Goal: Task Accomplishment & Management: Manage account settings

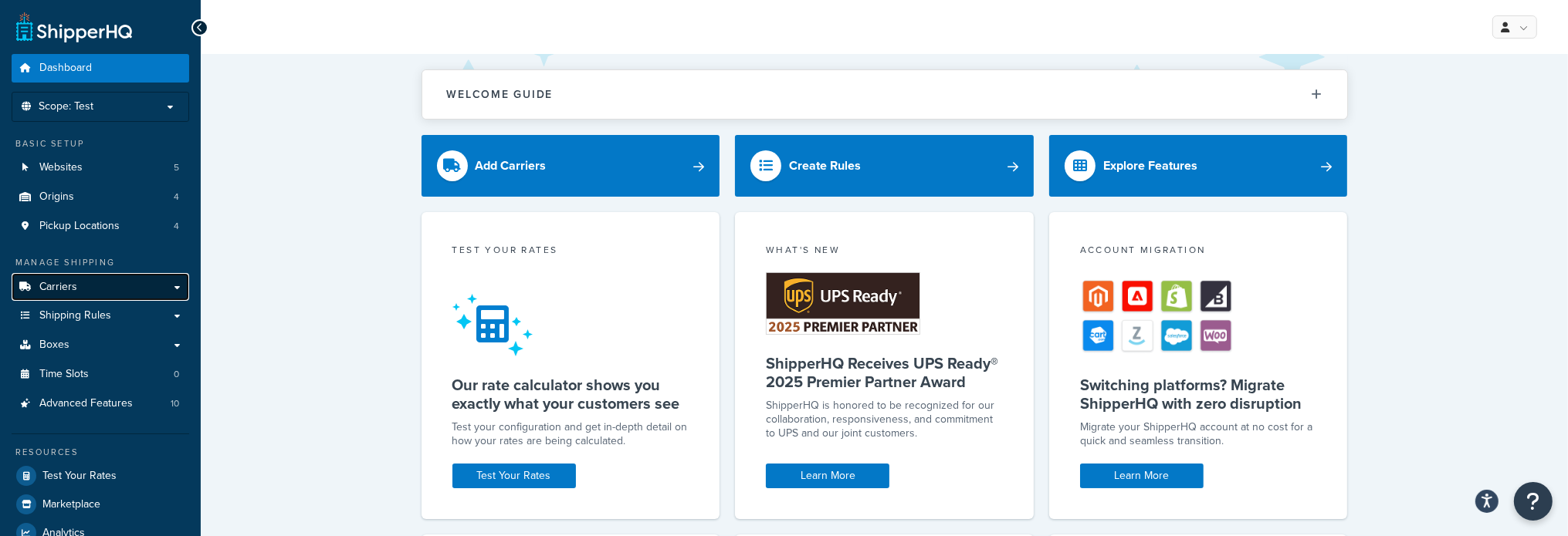
click at [69, 284] on span "Carriers" at bounding box center [58, 288] width 38 height 13
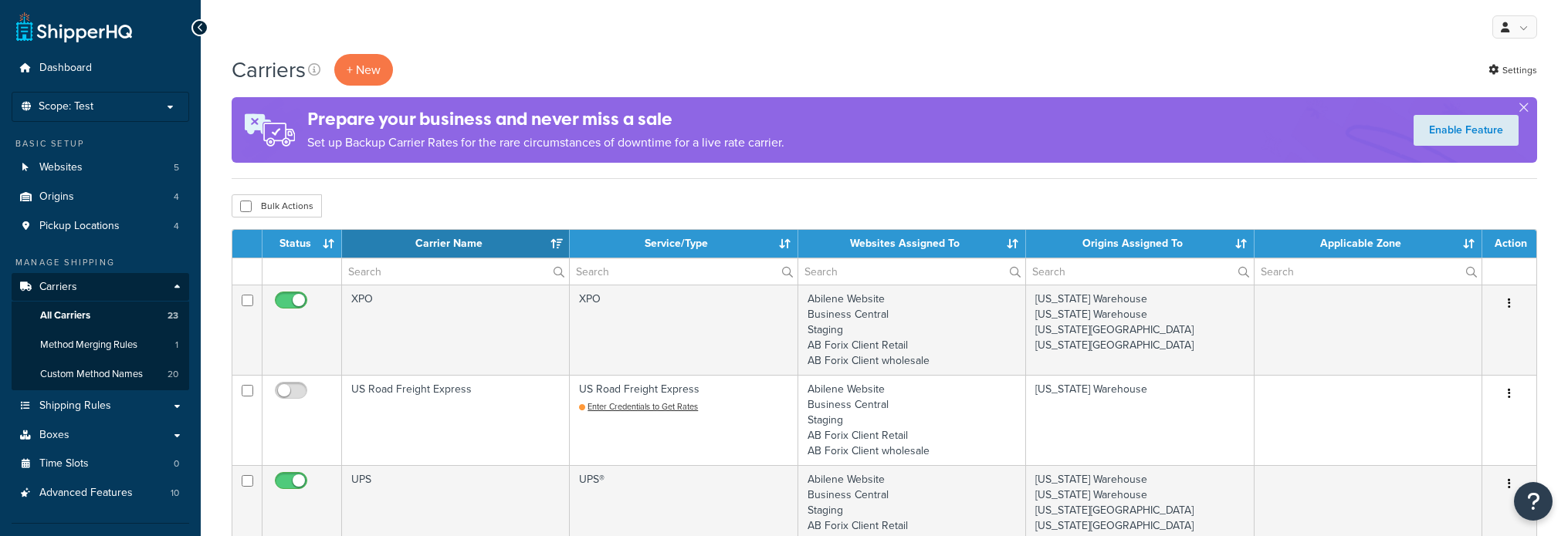
select select "15"
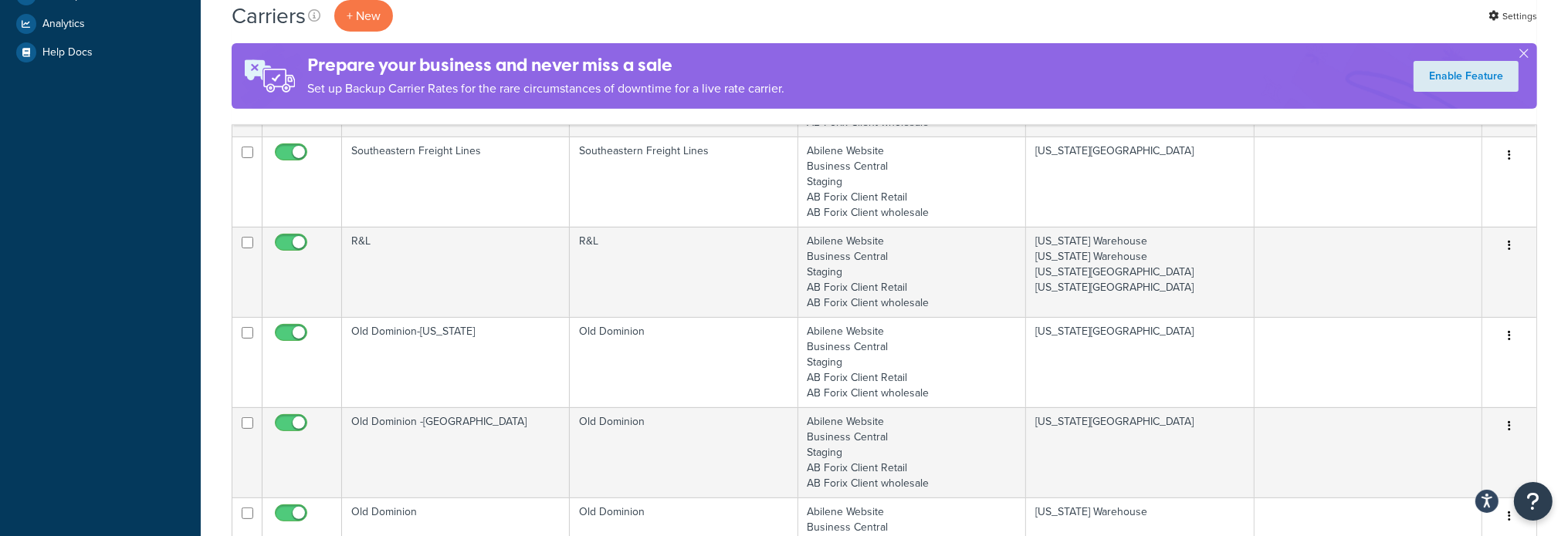
scroll to position [617, 0]
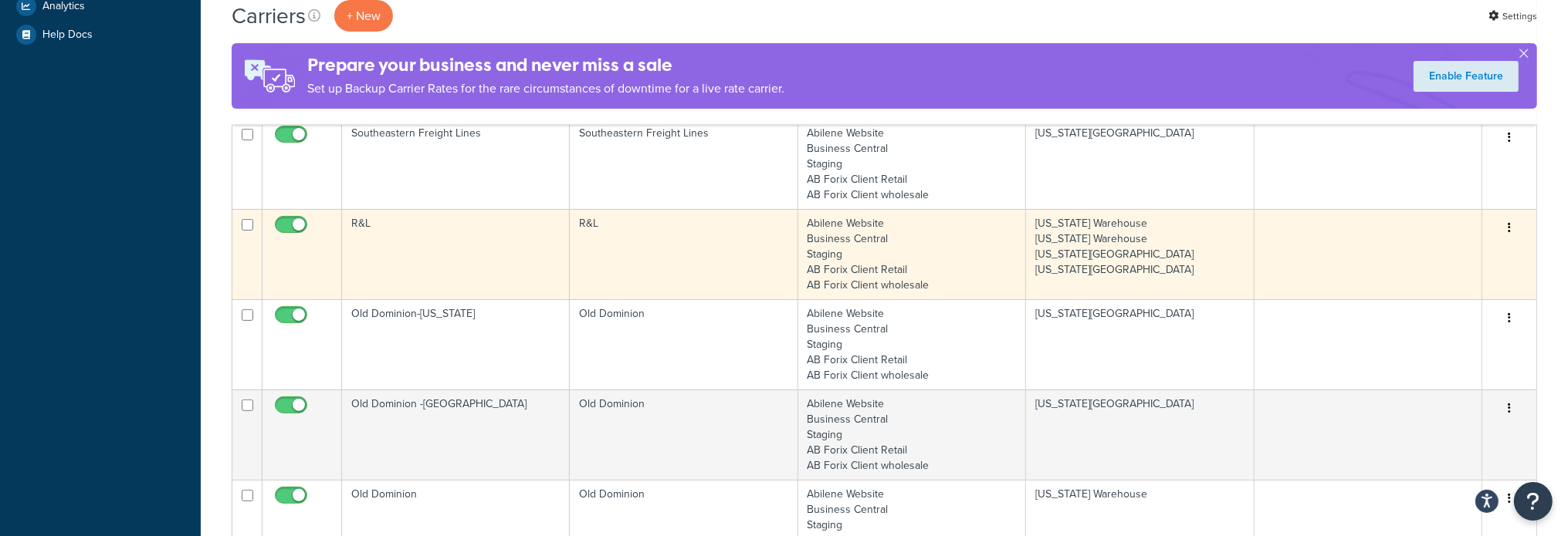
click at [364, 227] on td "R&L" at bounding box center [455, 254] width 228 height 90
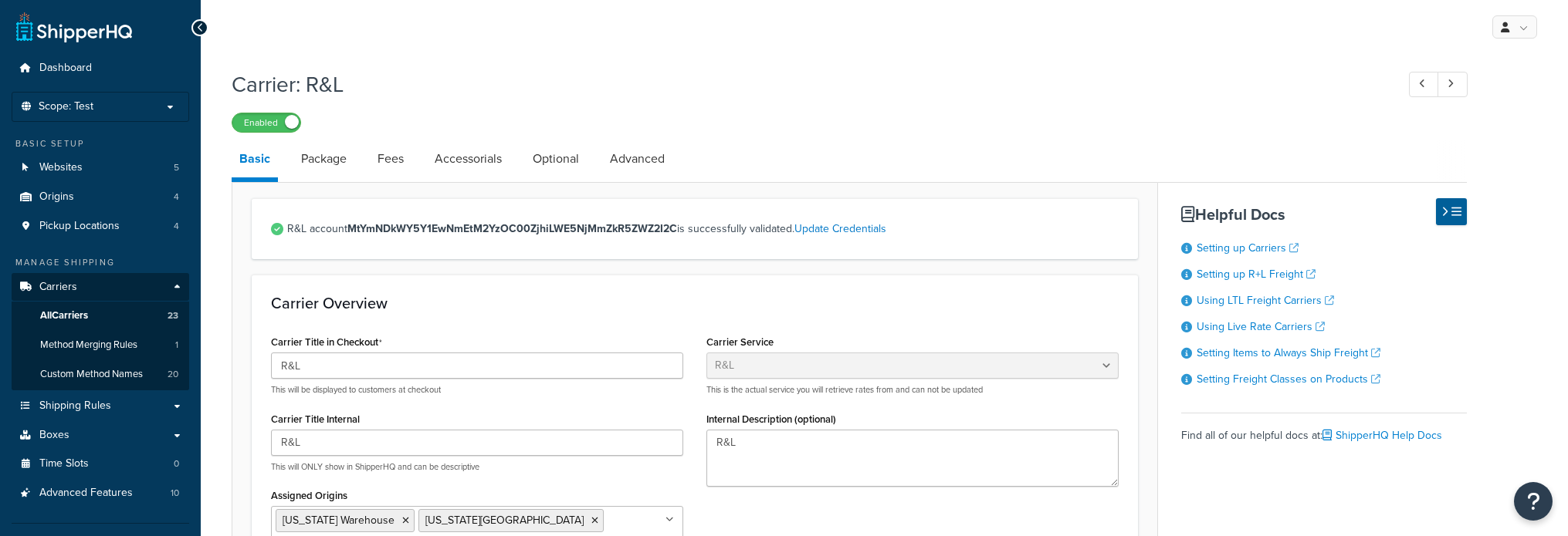
select select "rlFreight"
click at [340, 155] on link "Package" at bounding box center [324, 159] width 61 height 37
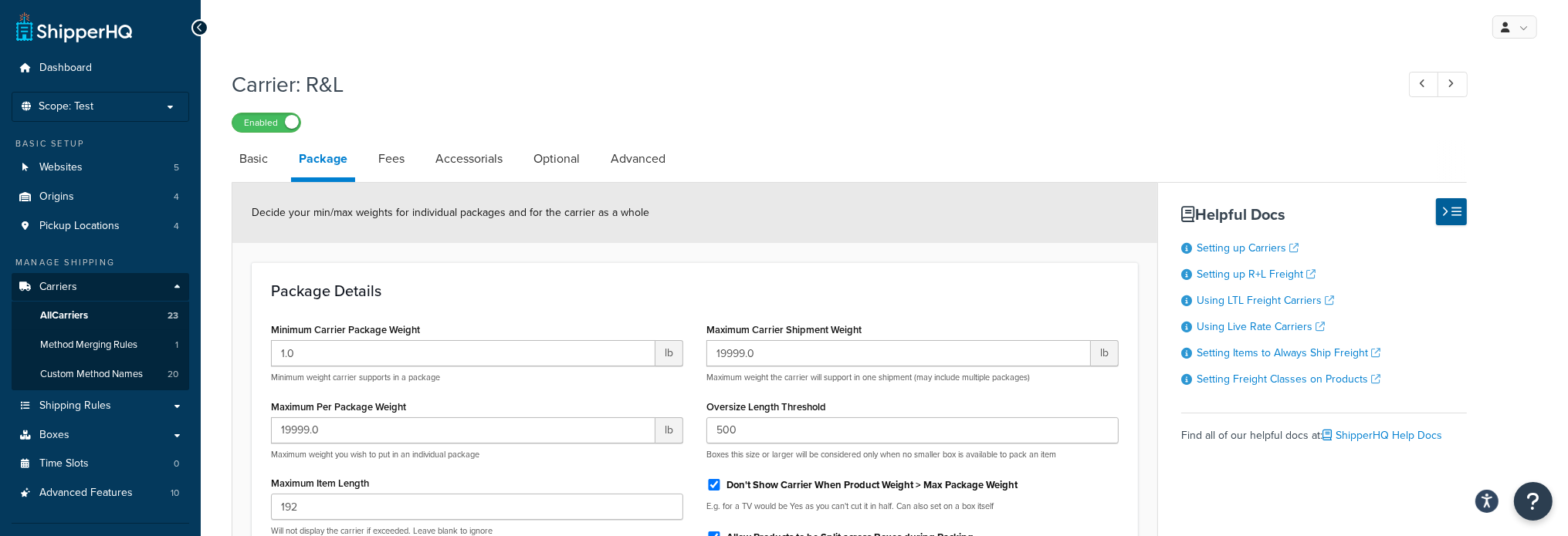
scroll to position [77, 0]
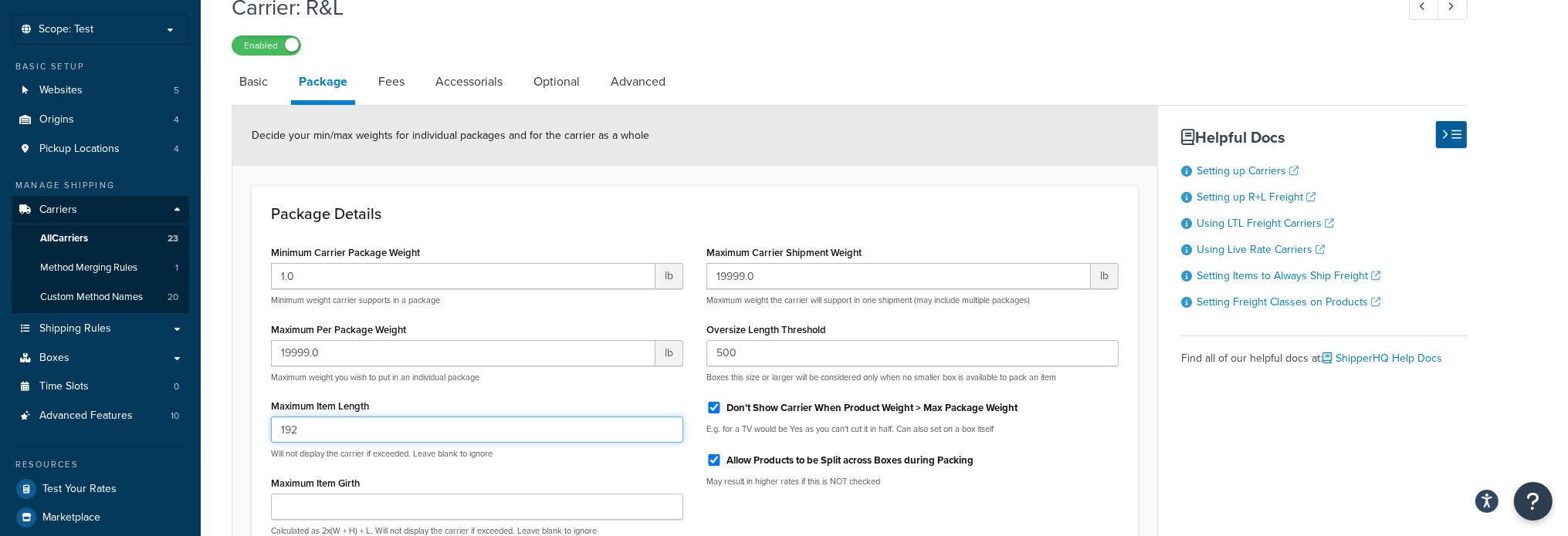
click at [358, 435] on input "192" at bounding box center [477, 430] width 412 height 26
type input "220"
click at [565, 229] on div "Package Details Minimum Carrier Package Weight 1.0 lb Minimum weight carrier su…" at bounding box center [695, 415] width 886 height 459
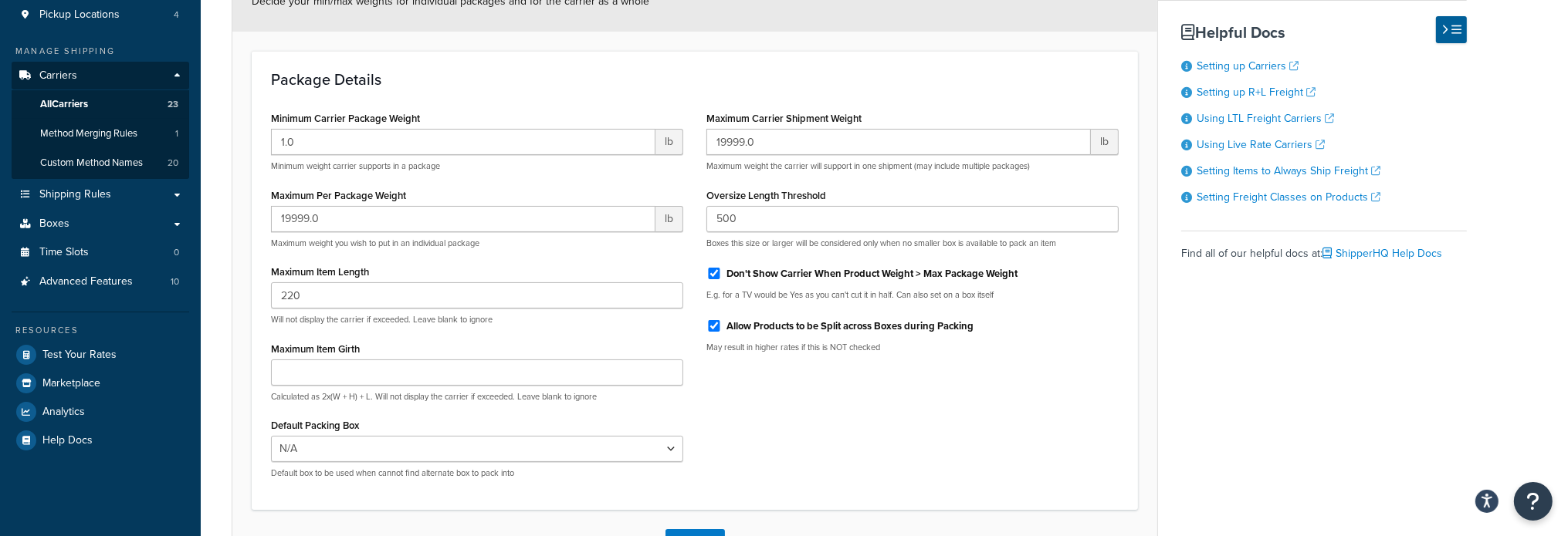
scroll to position [327, 0]
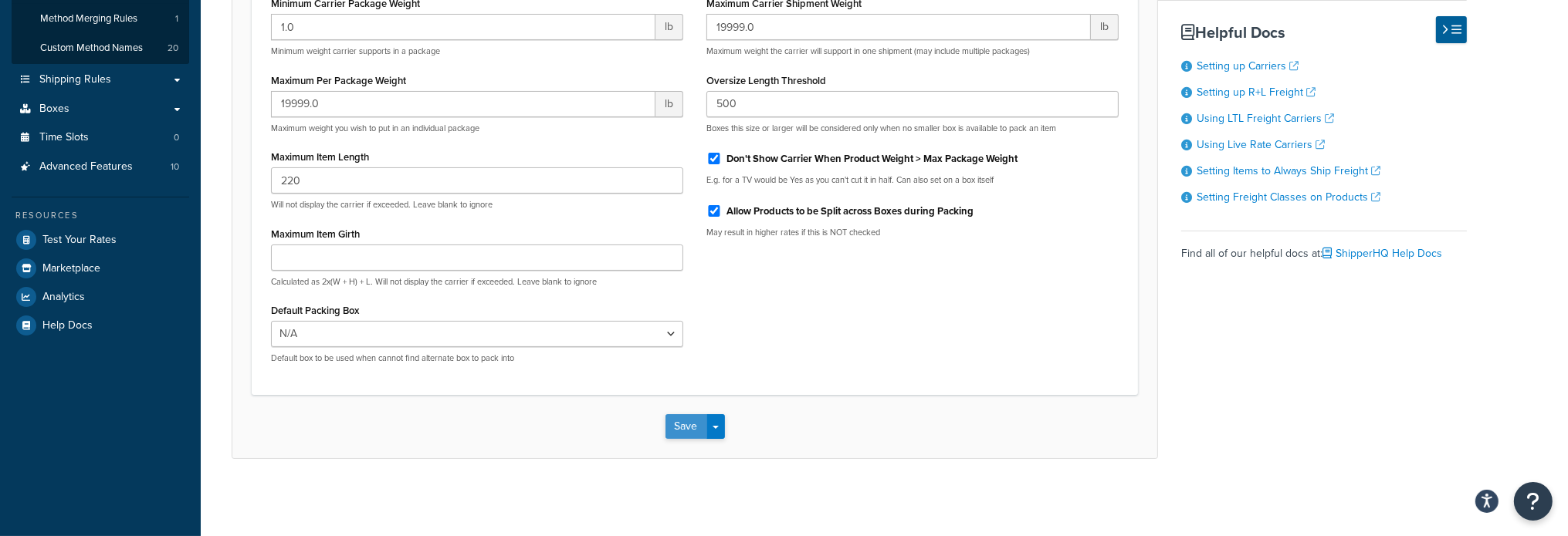
click at [685, 422] on button "Save" at bounding box center [686, 427] width 42 height 25
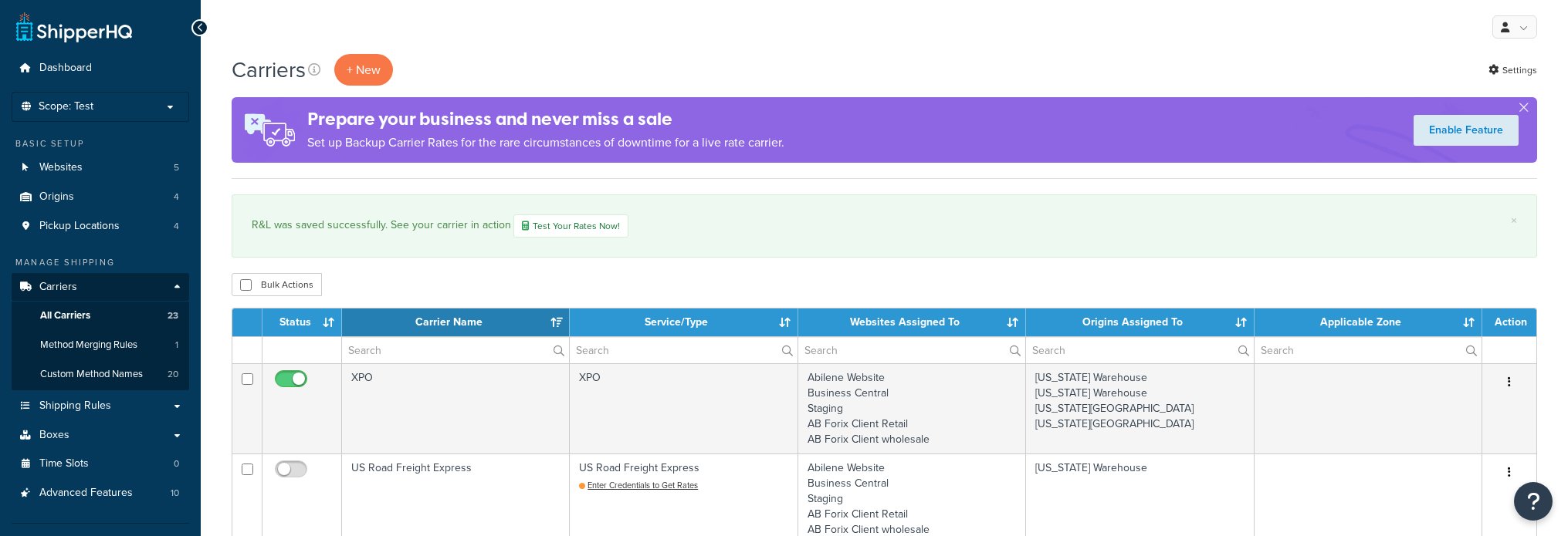
select select "15"
click at [78, 324] on link "All Carriers 23" at bounding box center [100, 315] width 177 height 29
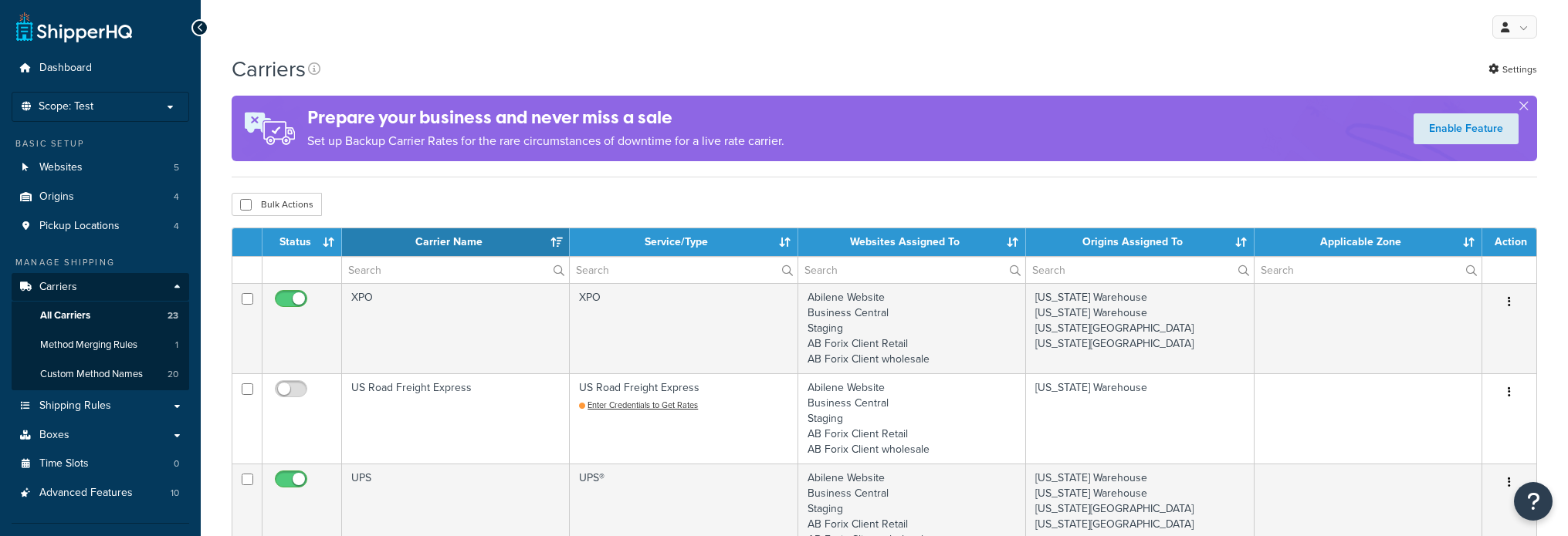
select select "15"
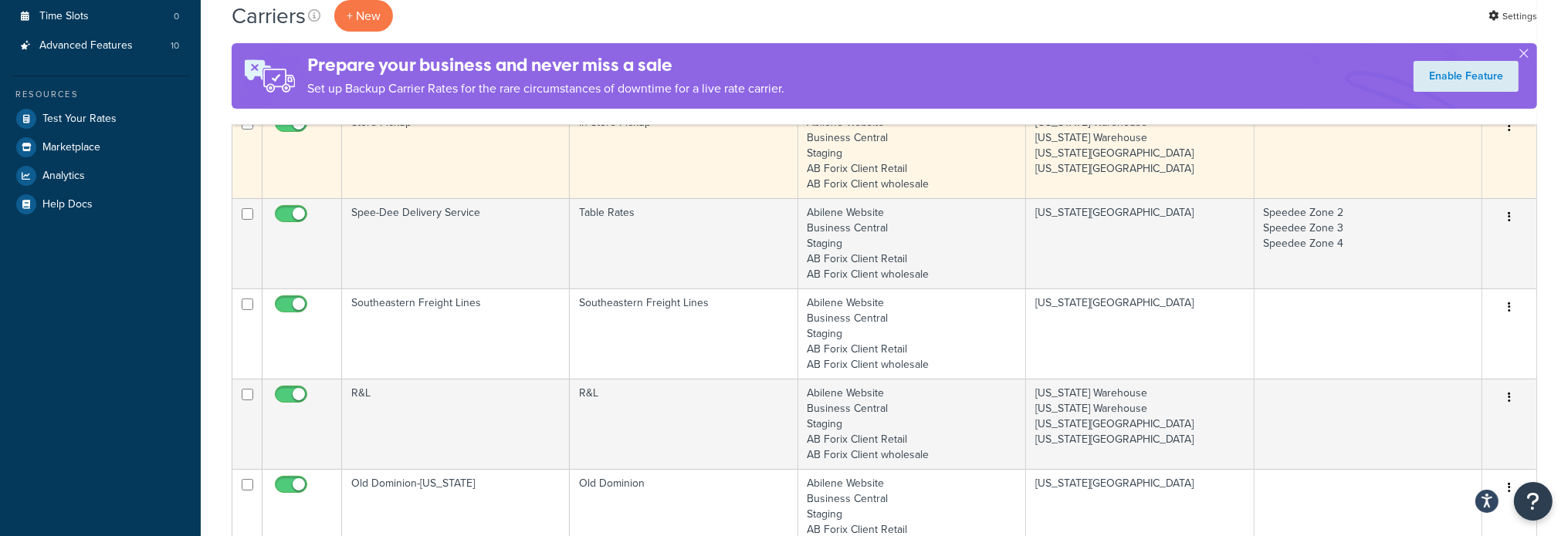
scroll to position [463, 0]
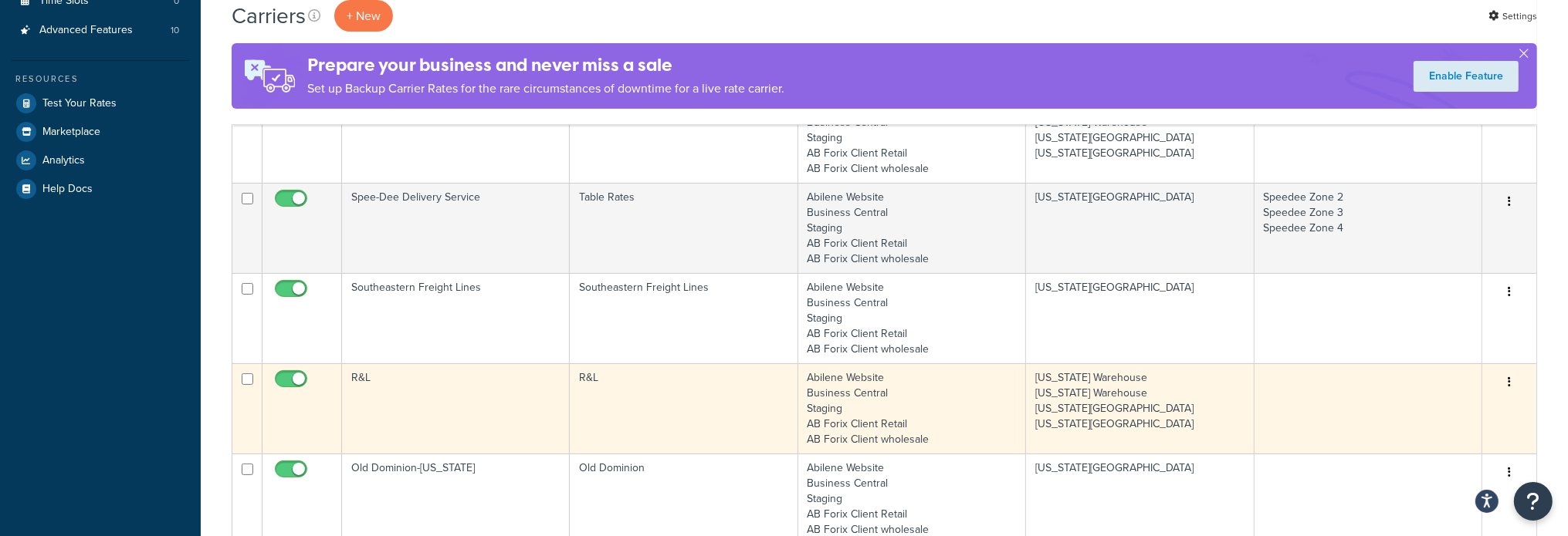
click at [355, 374] on td "R&L" at bounding box center [455, 409] width 228 height 90
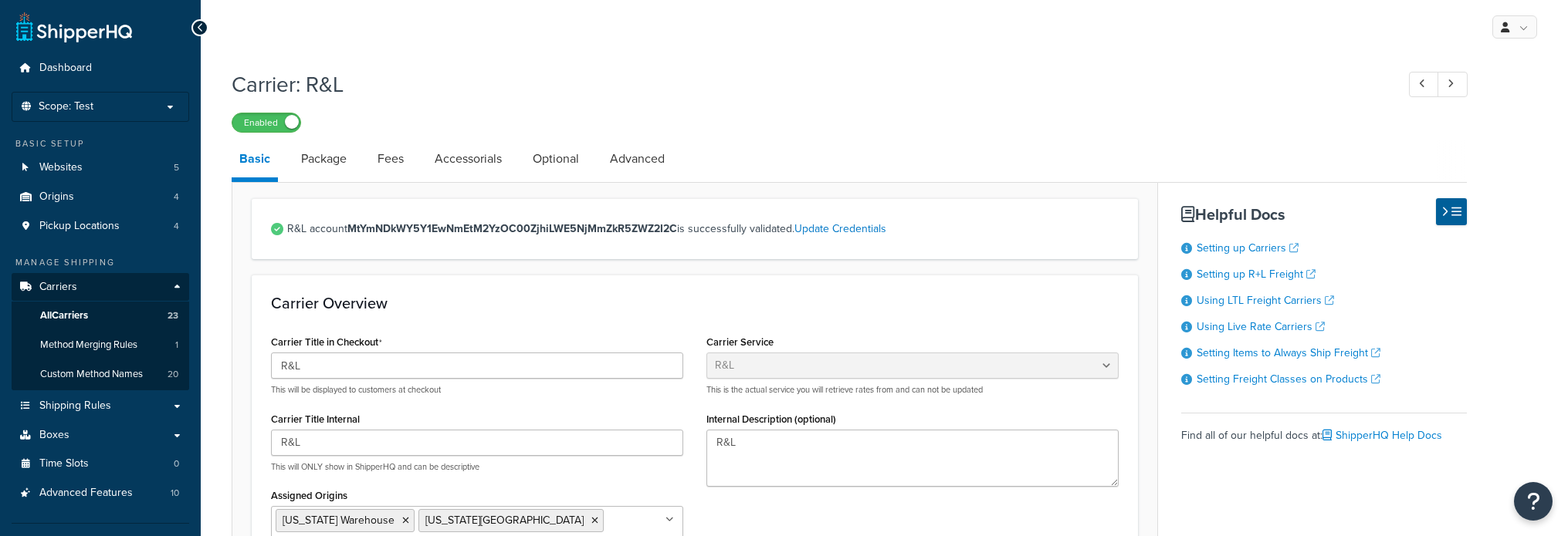
select select "rlFreight"
click at [311, 154] on link "Package" at bounding box center [324, 159] width 61 height 37
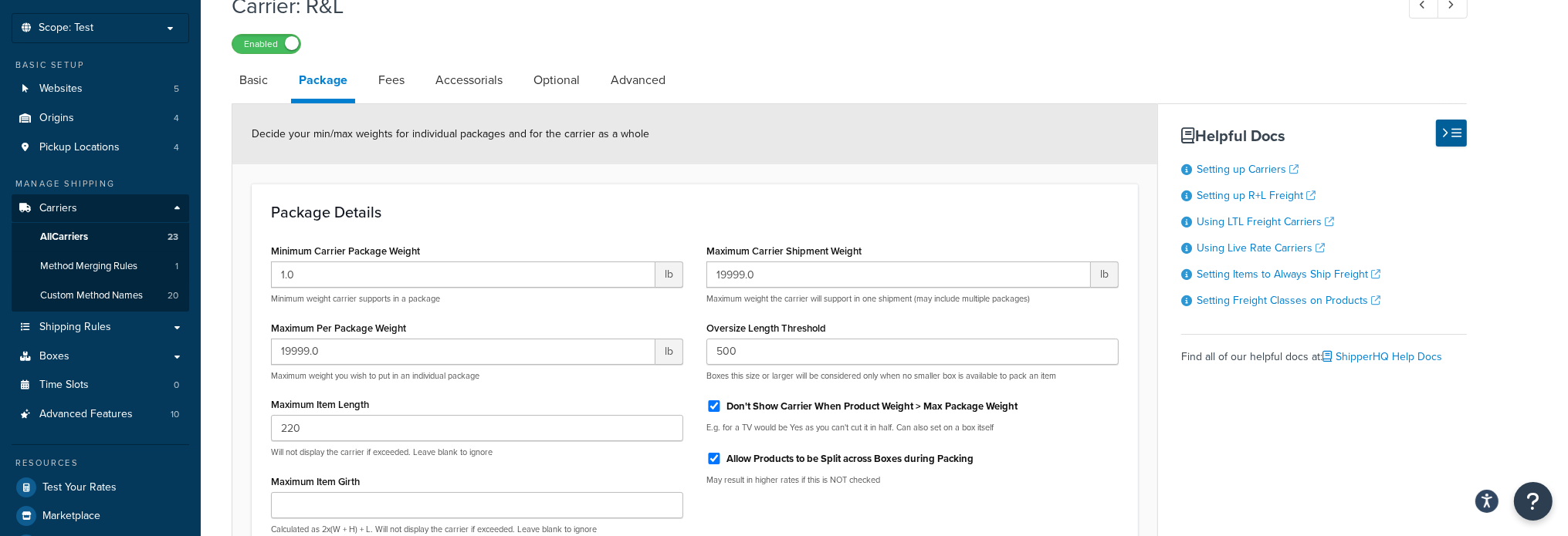
scroll to position [154, 0]
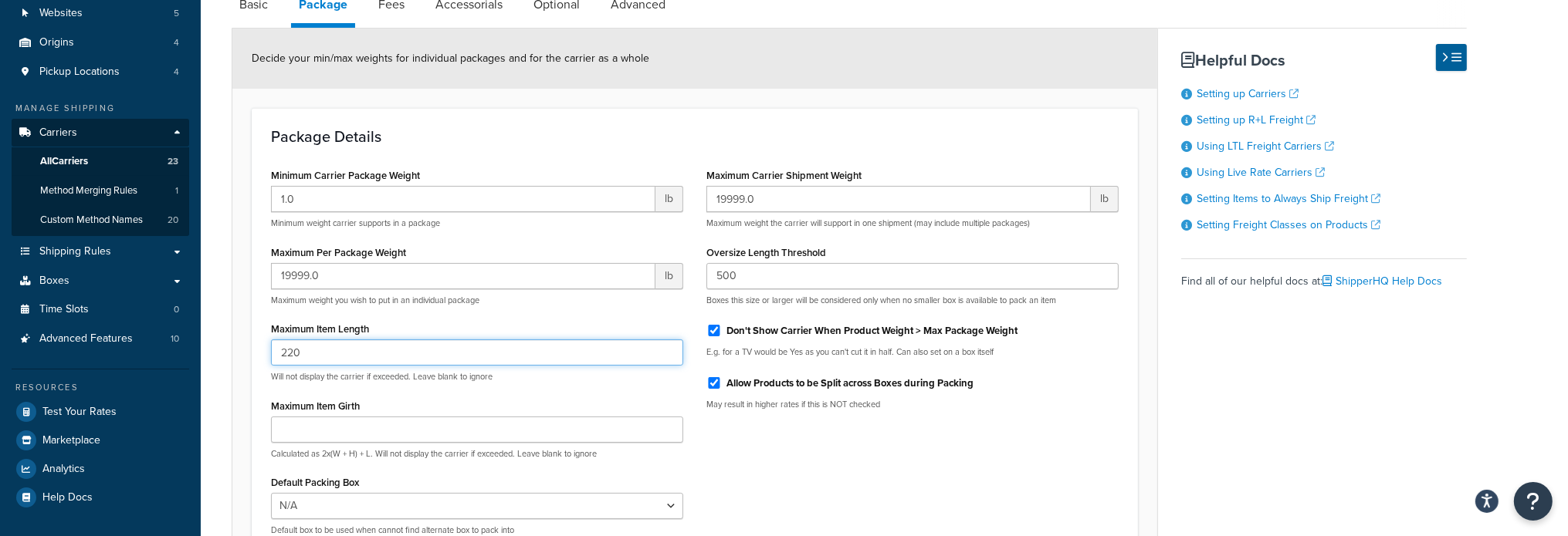
click at [352, 351] on input "220" at bounding box center [477, 352] width 412 height 26
drag, startPoint x: 352, startPoint y: 351, endPoint x: 69, endPoint y: 345, distance: 283.1
click at [69, 345] on div "Dashboard Scope: Test Basic Setup Websites 5 Origins 4 Pickup Locations 4 Manag…" at bounding box center [784, 277] width 1568 height 863
type input "192"
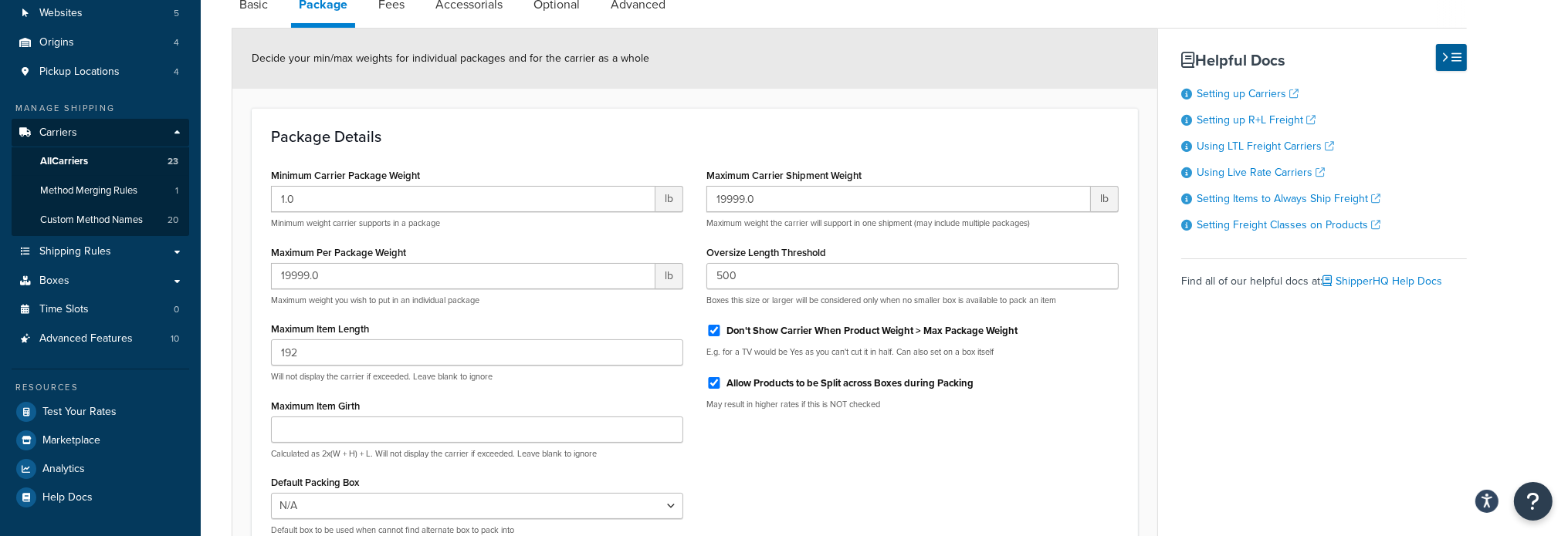
click at [735, 468] on div "Minimum Carrier Package Weight 1.0 lb Minimum weight carrier supports in a pack…" at bounding box center [694, 355] width 871 height 383
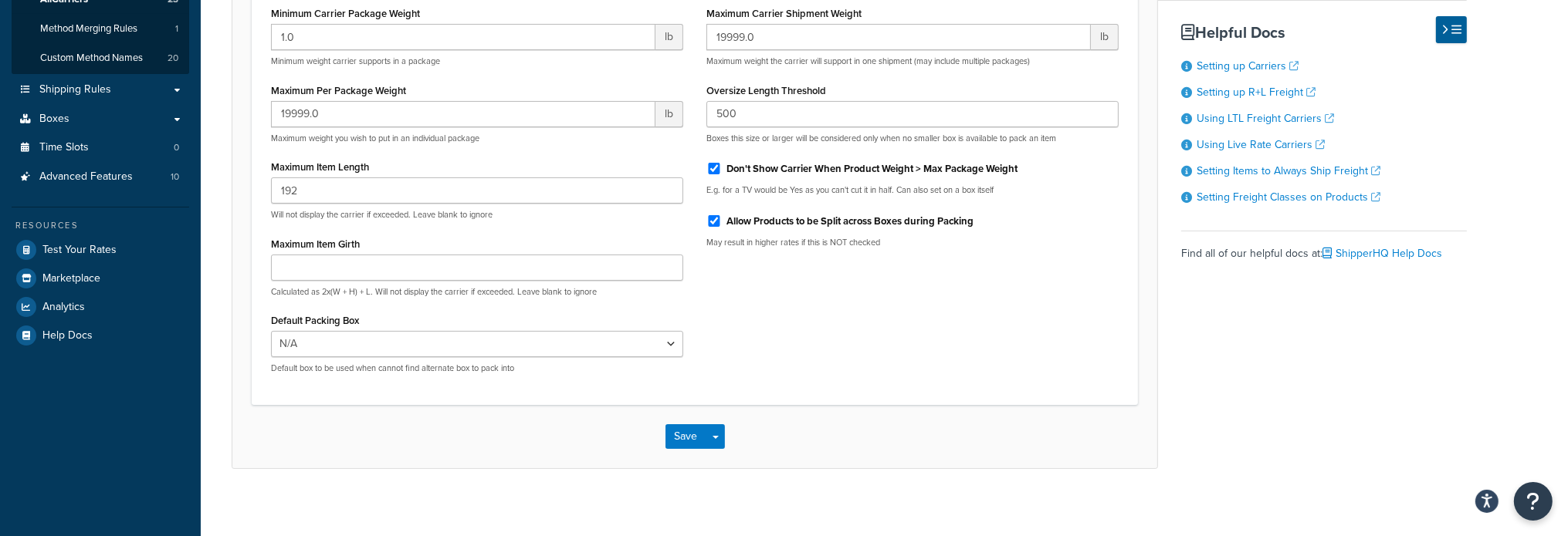
scroll to position [327, 0]
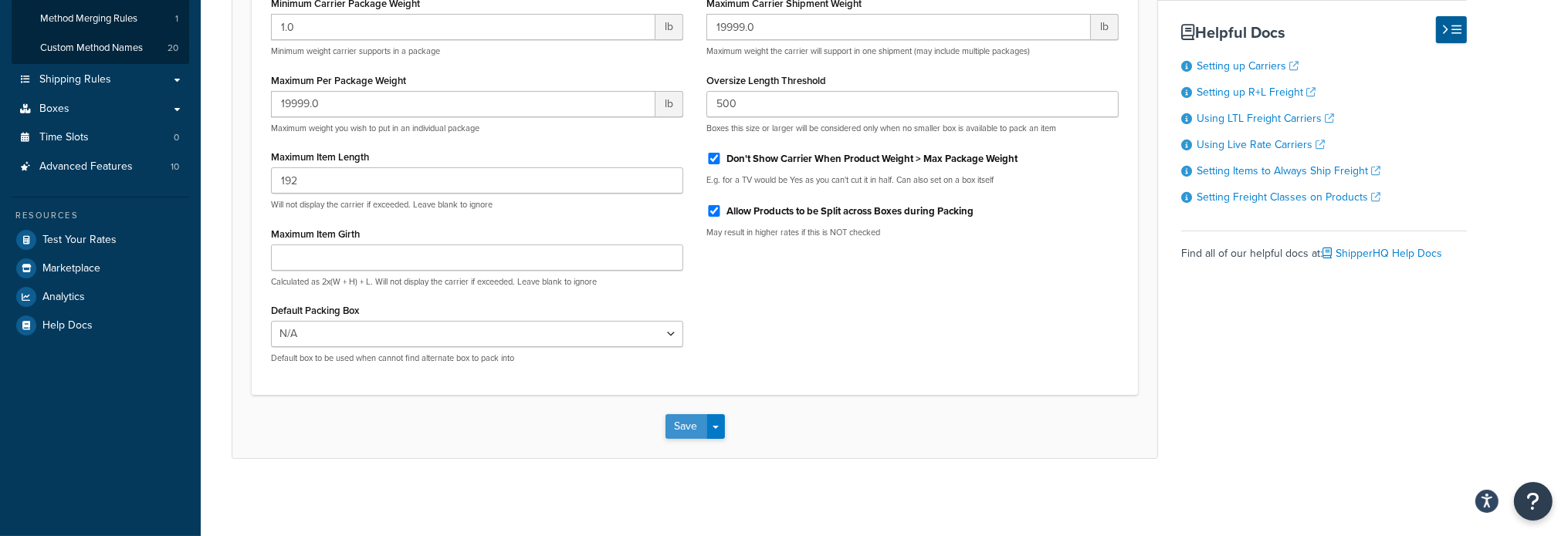
click at [689, 428] on button "Save" at bounding box center [686, 427] width 42 height 25
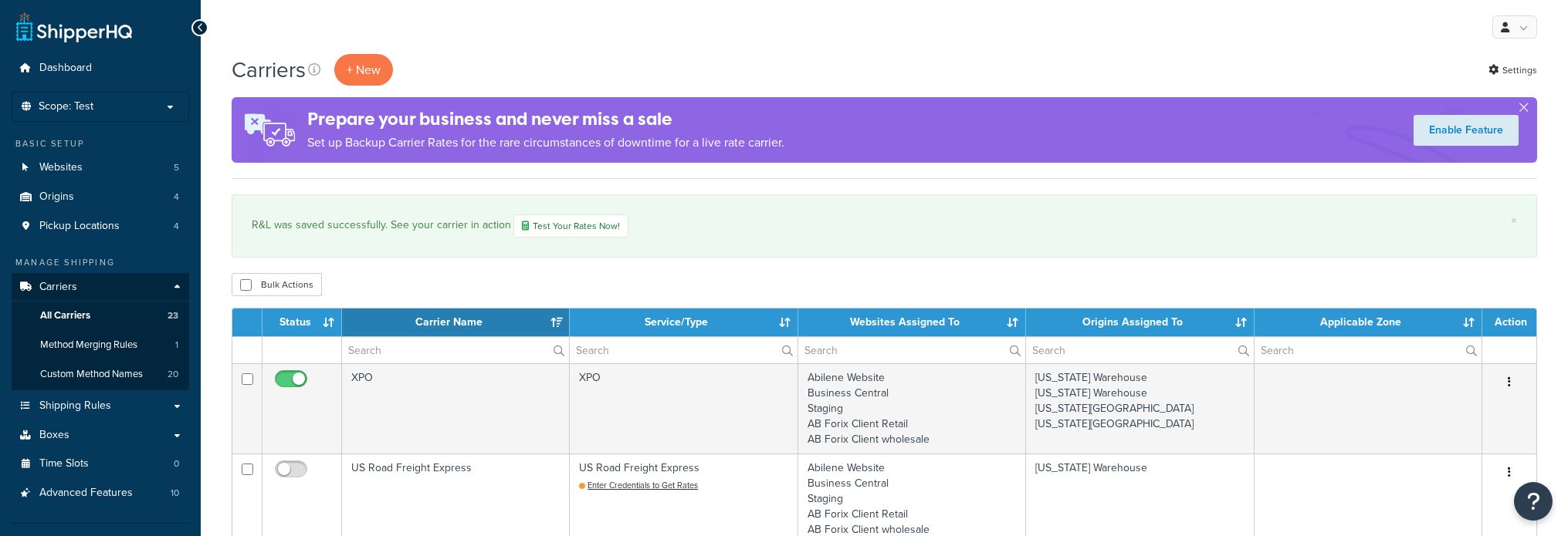
select select "15"
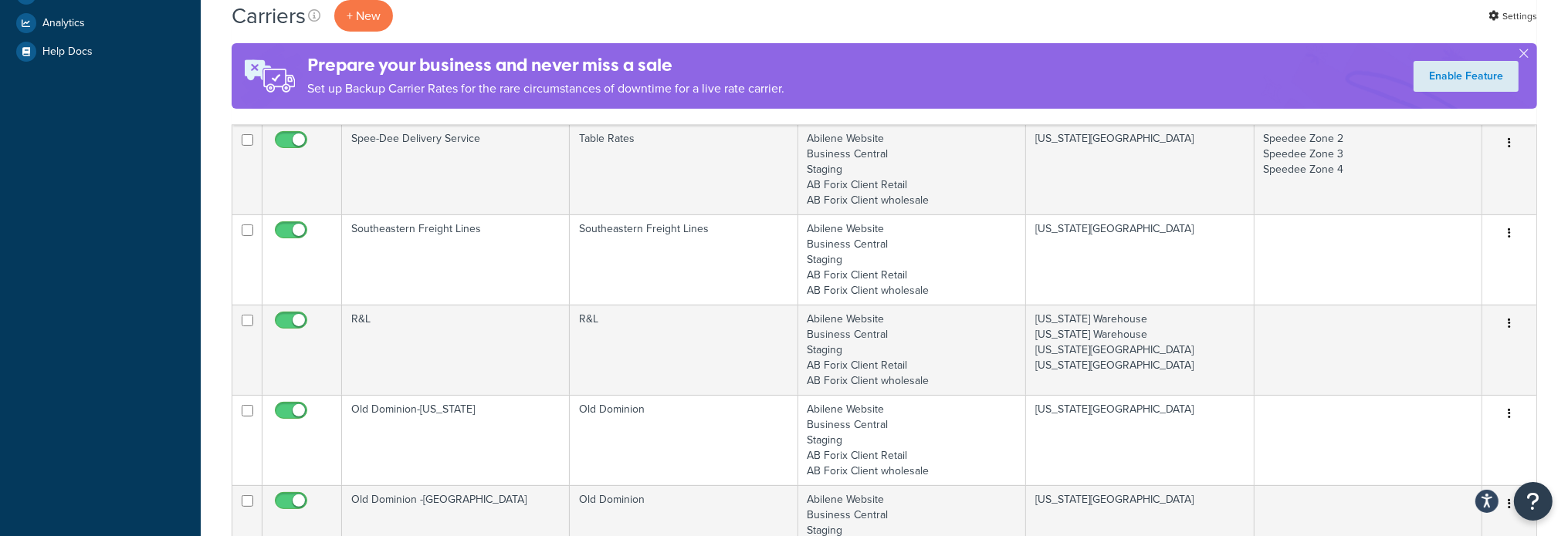
scroll to position [617, 0]
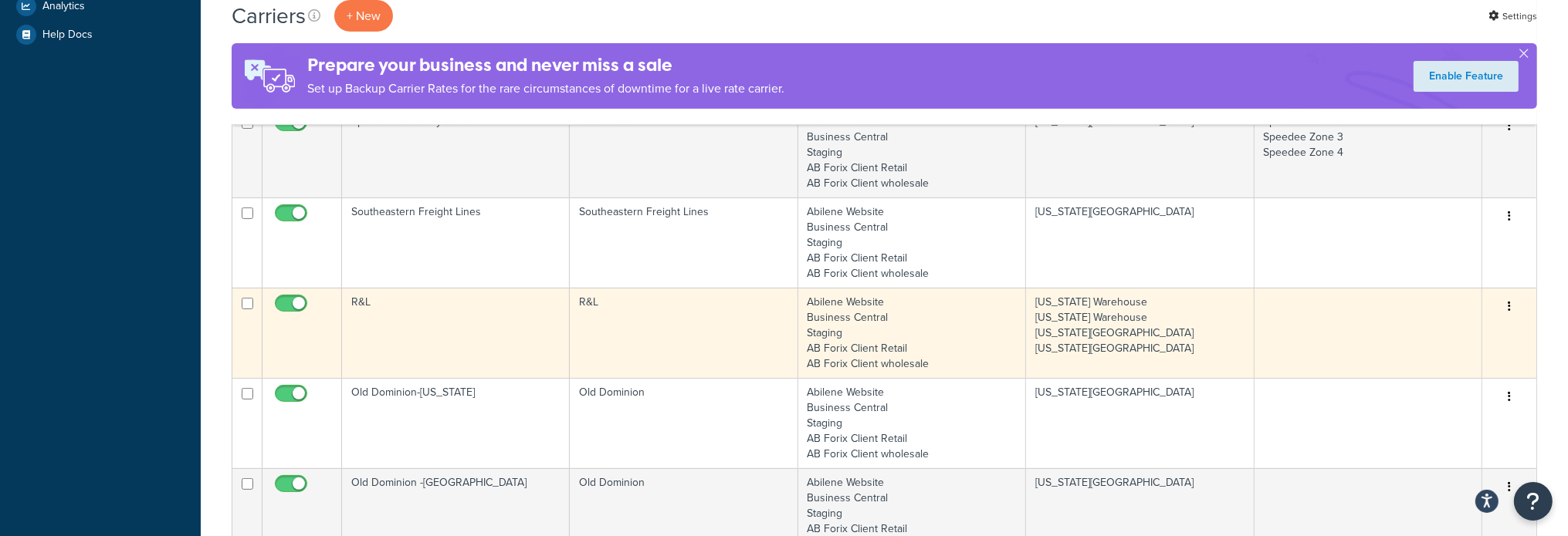
click at [364, 306] on td "R&L" at bounding box center [455, 333] width 228 height 90
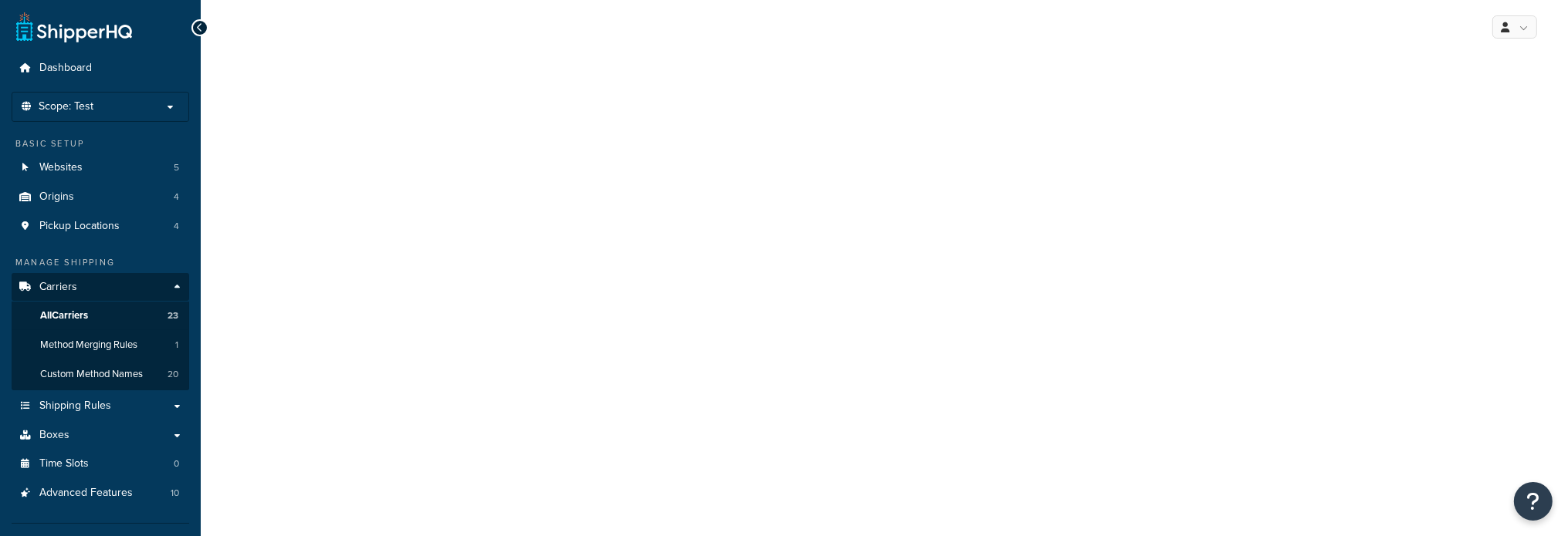
select select "rlFreight"
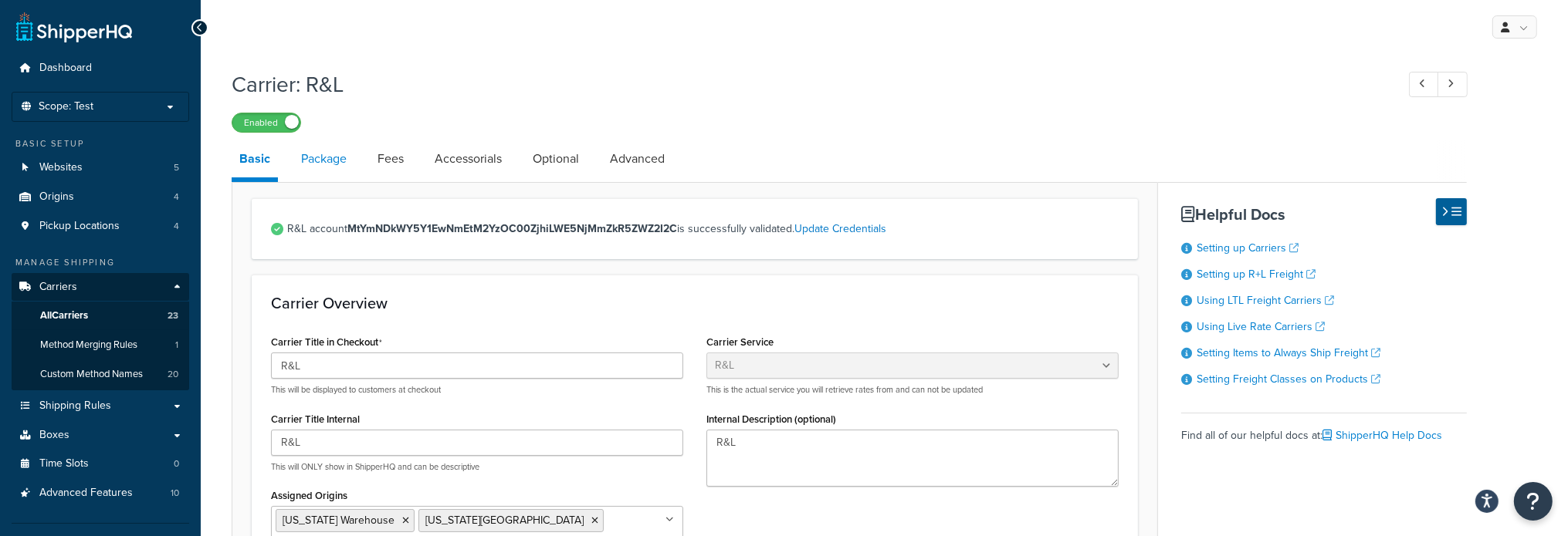
click at [340, 151] on link "Package" at bounding box center [324, 159] width 61 height 37
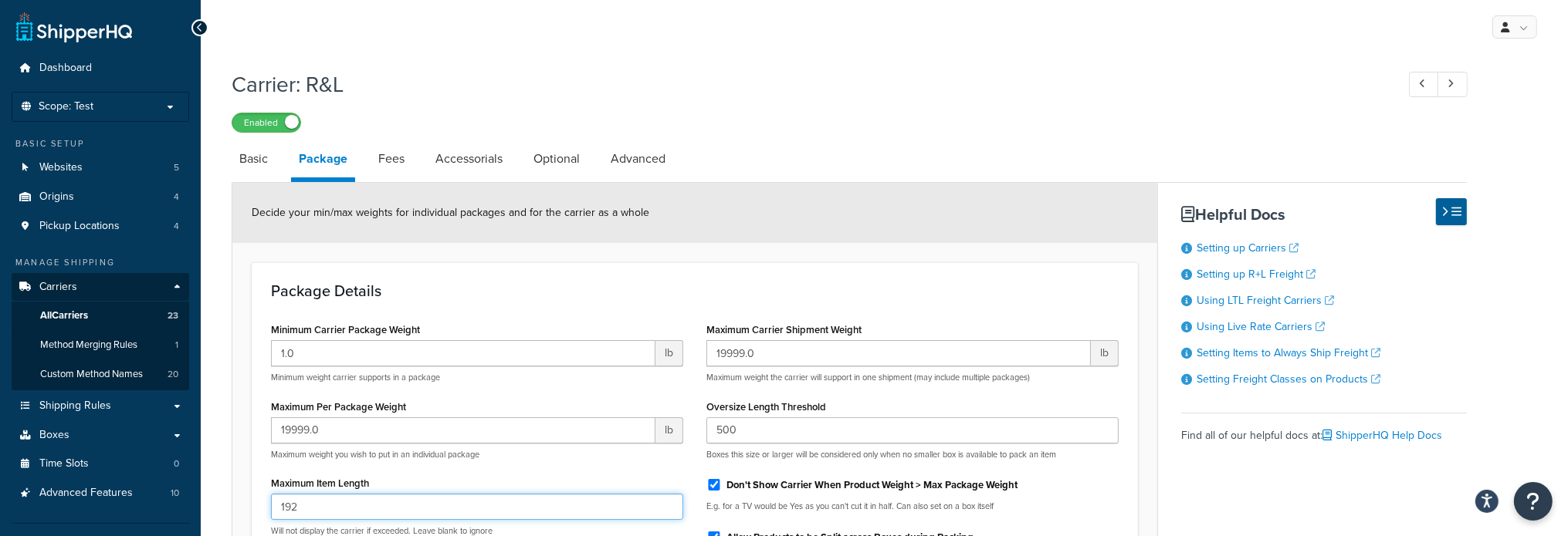
click at [330, 504] on input "192" at bounding box center [477, 507] width 412 height 26
click at [328, 507] on input "192" at bounding box center [477, 507] width 412 height 26
click at [321, 502] on input "192" at bounding box center [477, 507] width 412 height 26
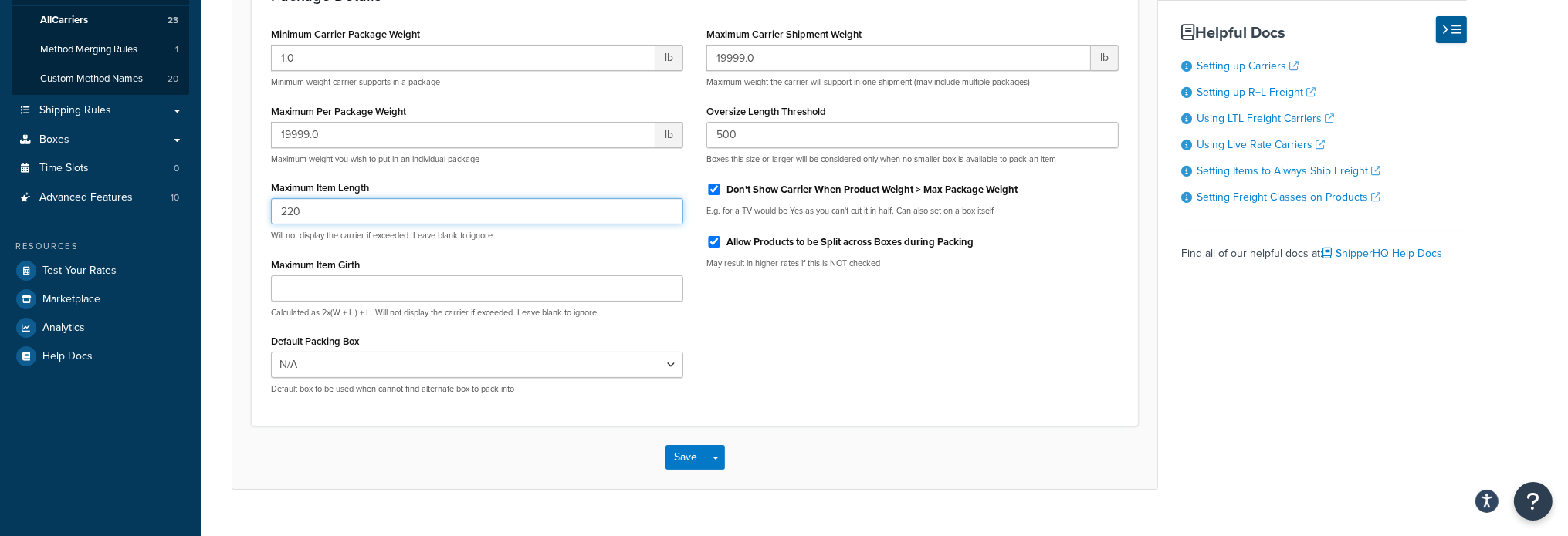
scroll to position [327, 0]
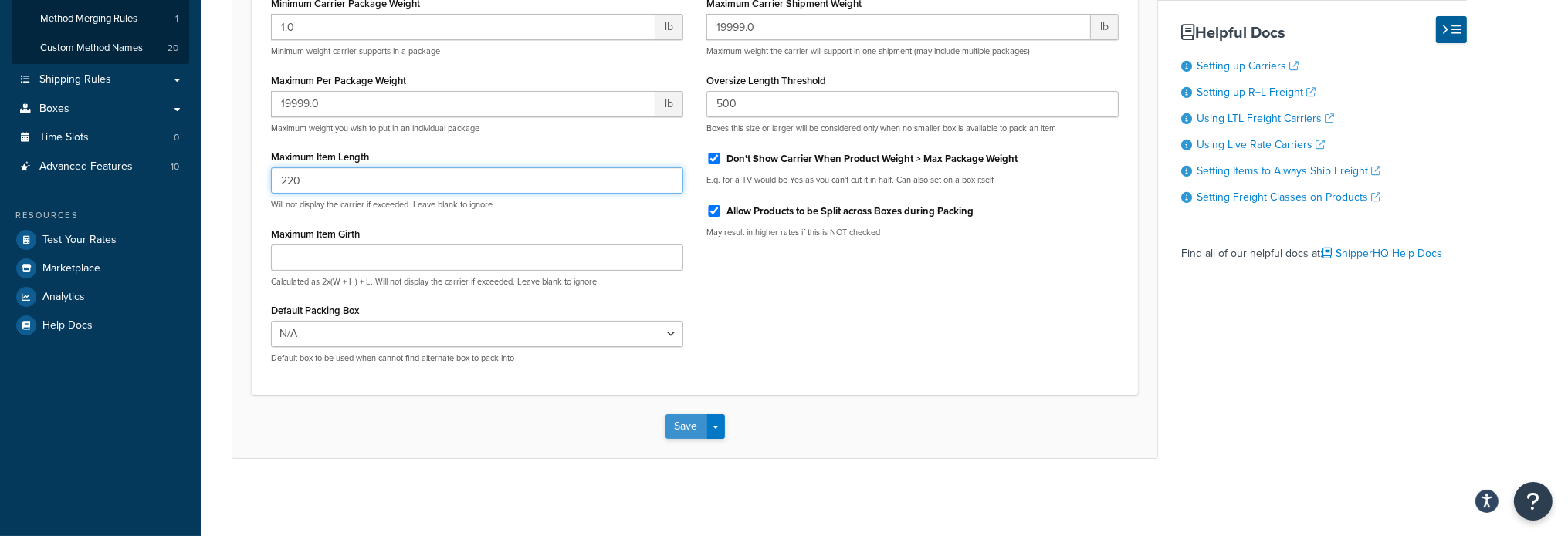
type input "220"
click at [685, 427] on button "Save" at bounding box center [686, 427] width 42 height 25
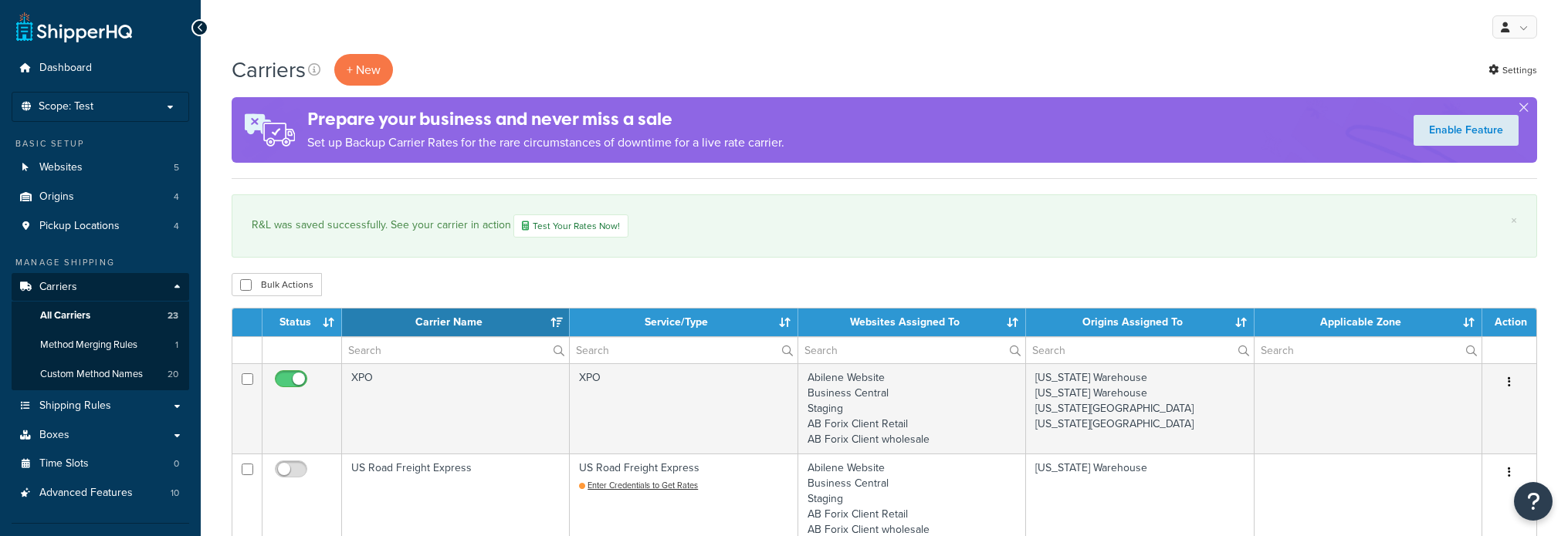
select select "15"
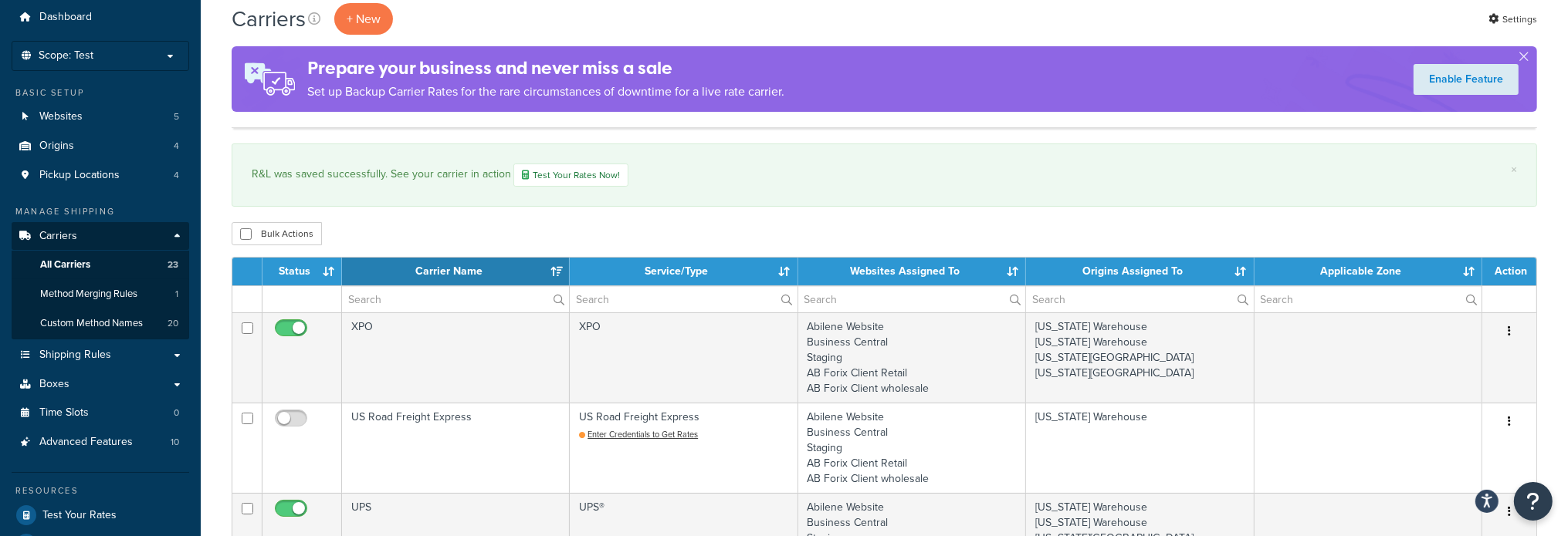
scroll to position [77, 0]
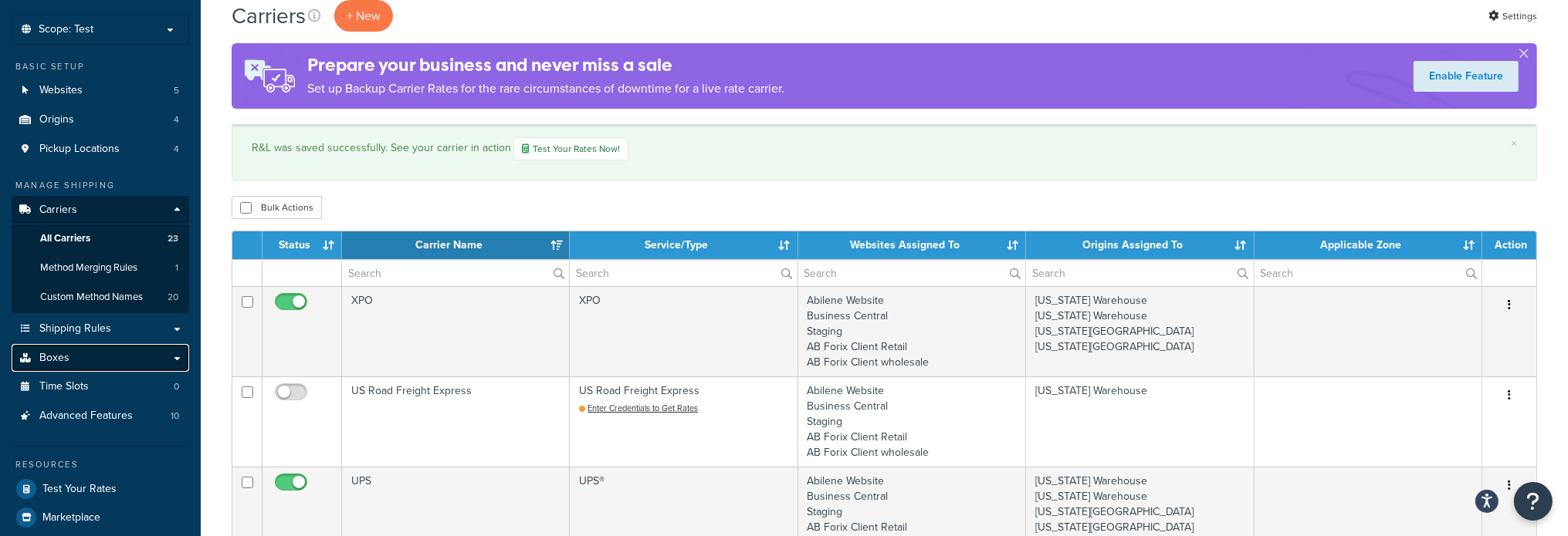
click at [69, 362] on link "Boxes" at bounding box center [100, 358] width 177 height 29
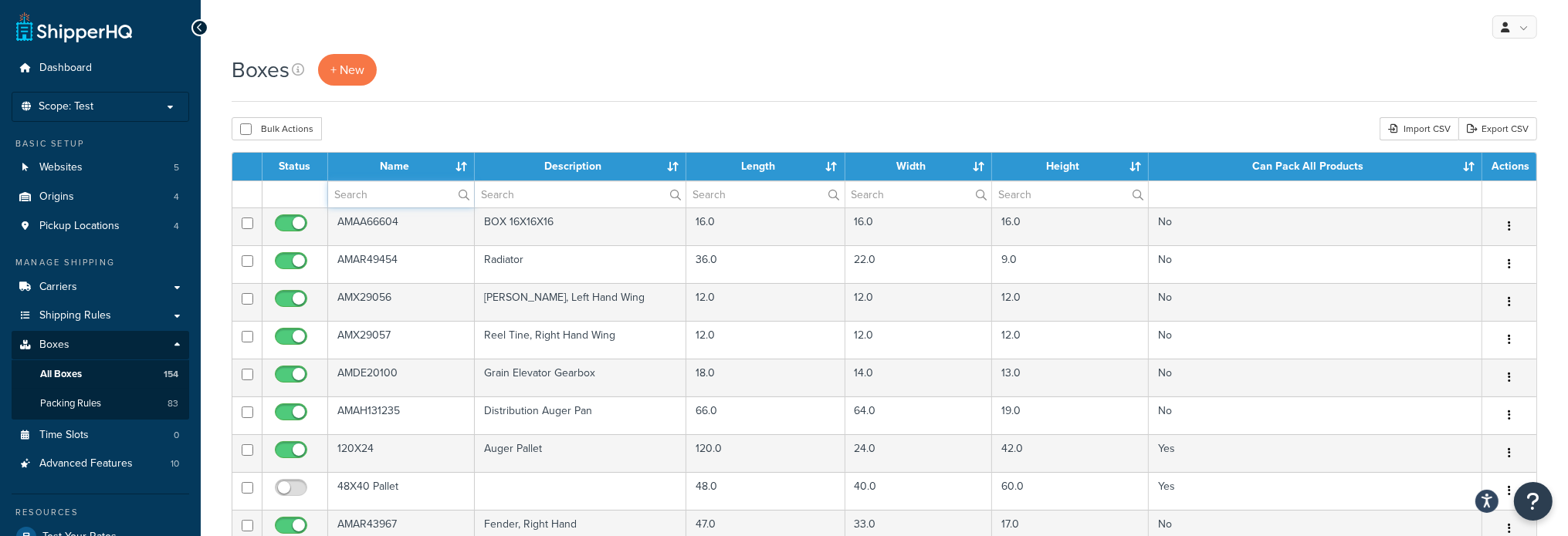
click at [395, 189] on input "text" at bounding box center [401, 194] width 146 height 26
click at [349, 189] on input "text" at bounding box center [401, 194] width 146 height 26
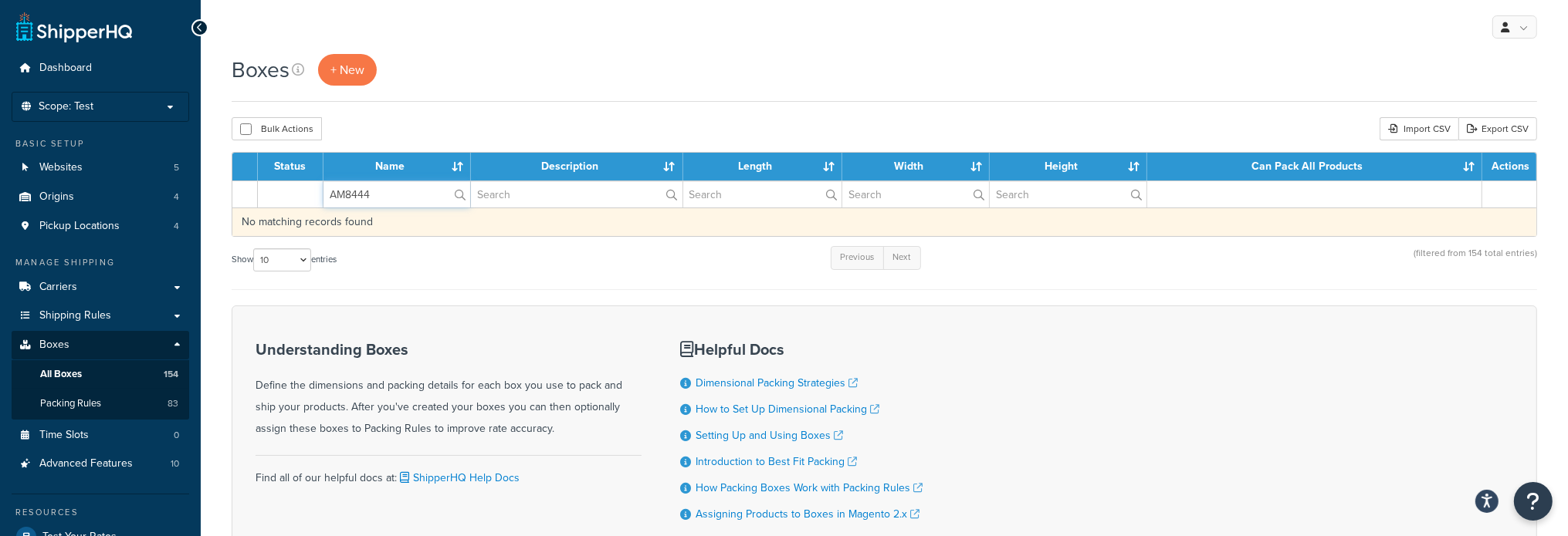
type input "AM8444"
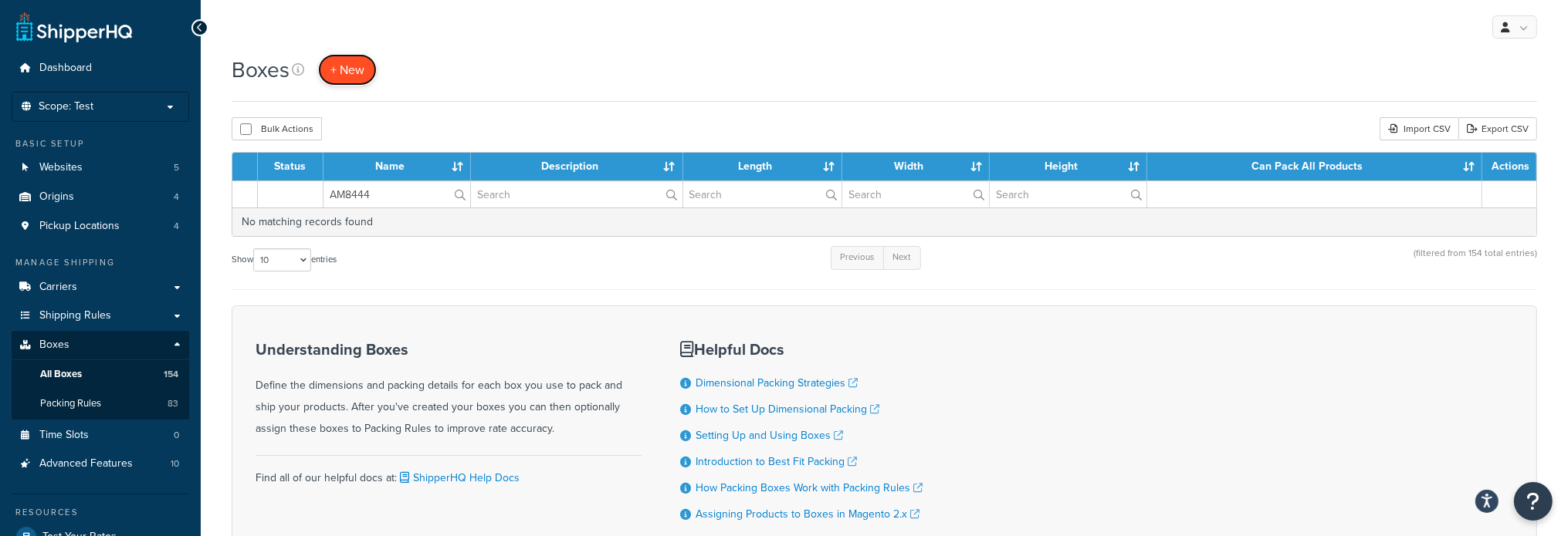
click at [338, 74] on span "+ New" at bounding box center [347, 70] width 34 height 18
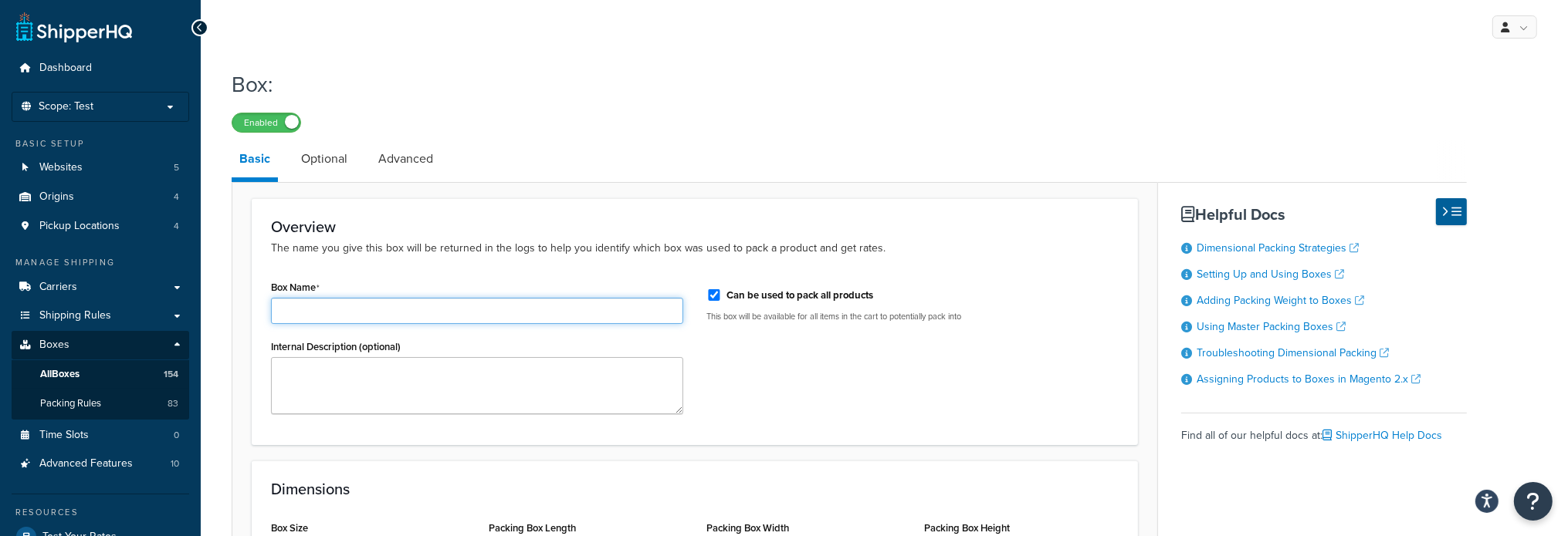
drag, startPoint x: 382, startPoint y: 296, endPoint x: 345, endPoint y: 314, distance: 41.1
click at [345, 314] on input "Box Name" at bounding box center [477, 310] width 412 height 26
paste input "AM84447941"
type input "AM84447941"
click at [718, 293] on input "Can be used to pack all products" at bounding box center [714, 295] width 16 height 11
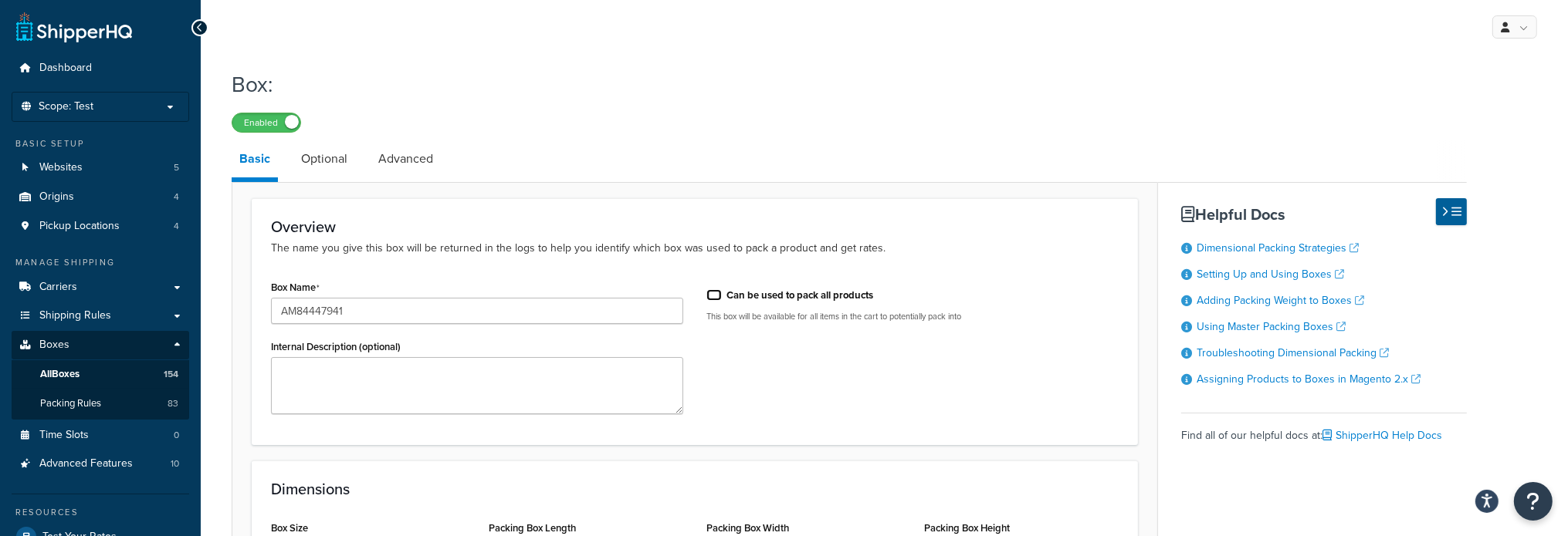
checkbox input "false"
click at [477, 376] on textarea "Internal Description (optional)" at bounding box center [477, 386] width 412 height 57
paste textarea "Horizontal Unloading Auger"
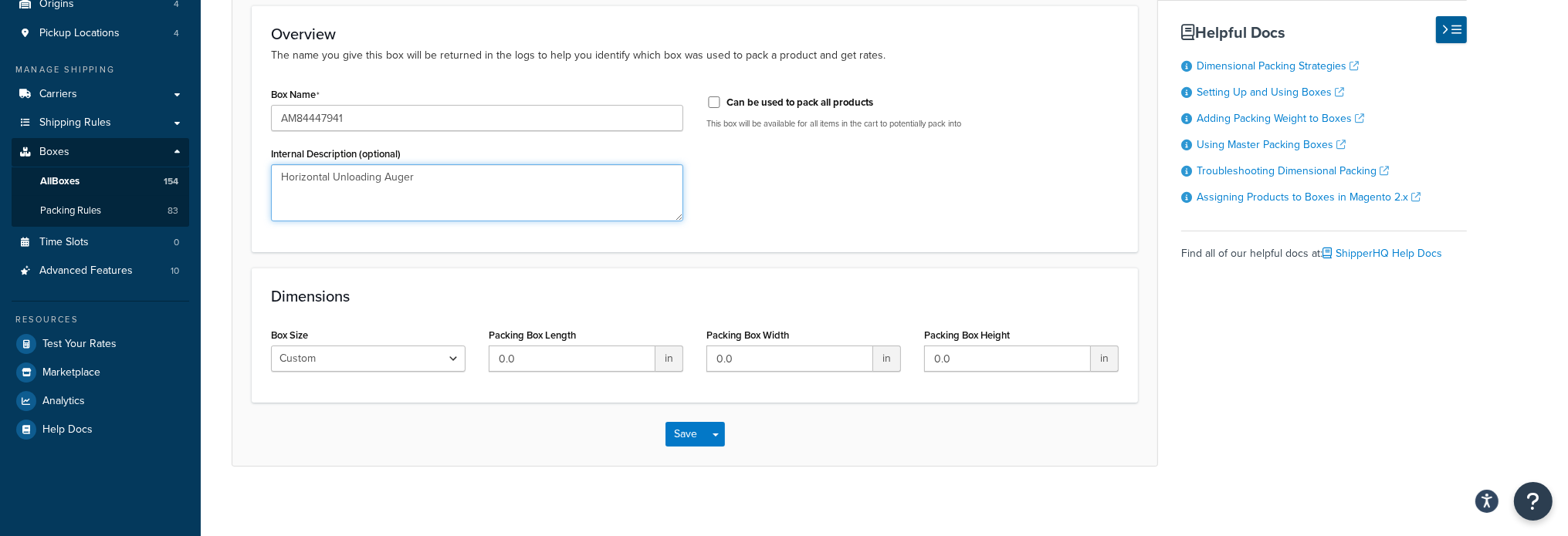
scroll to position [200, 0]
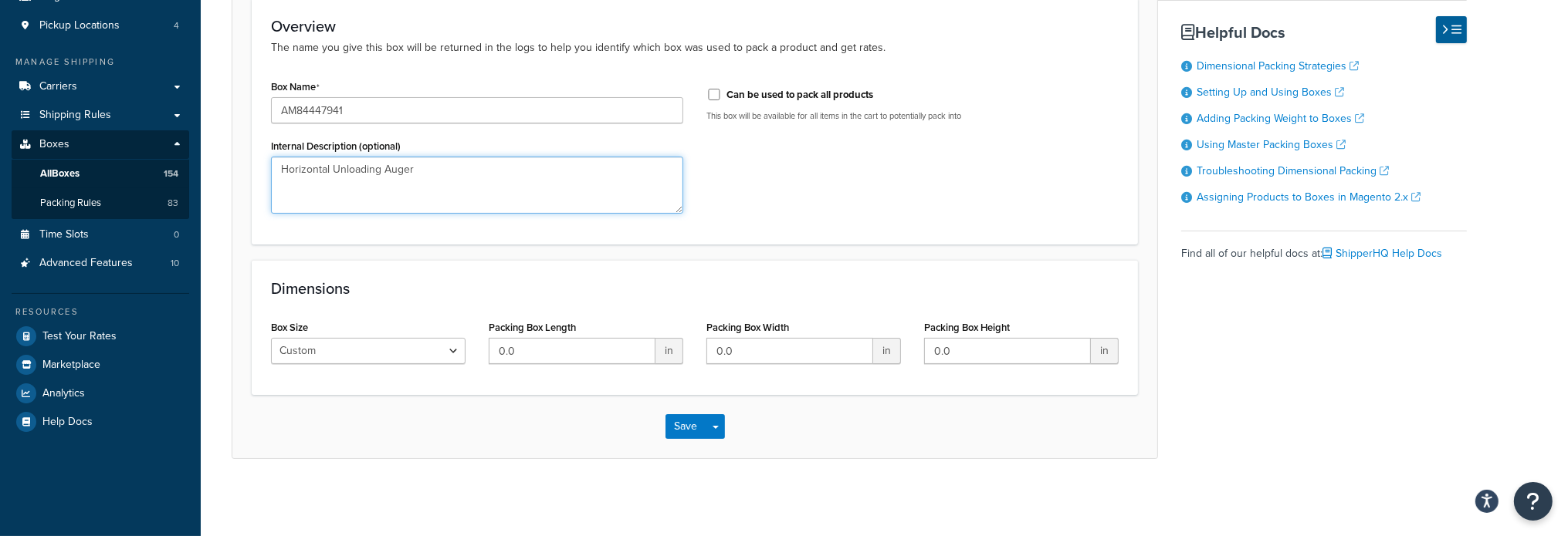
type textarea "Horizontal Unloading Auger"
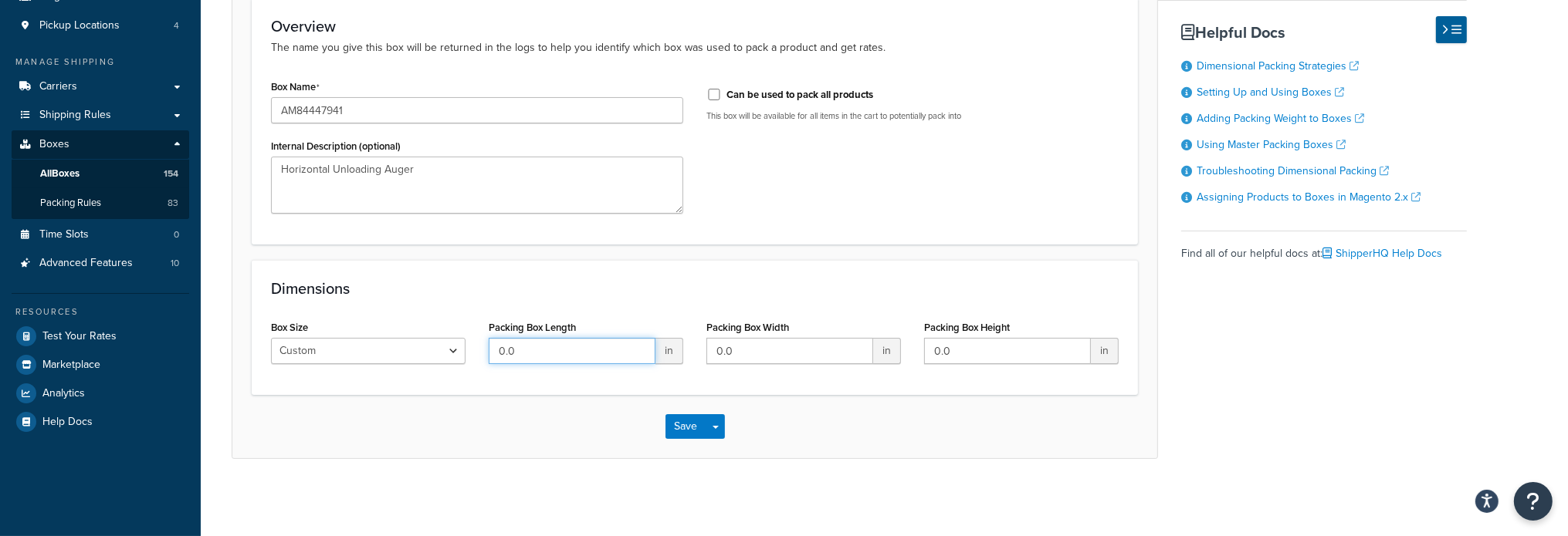
click at [588, 354] on input "0.0" at bounding box center [572, 351] width 167 height 26
type input "220"
type input "24"
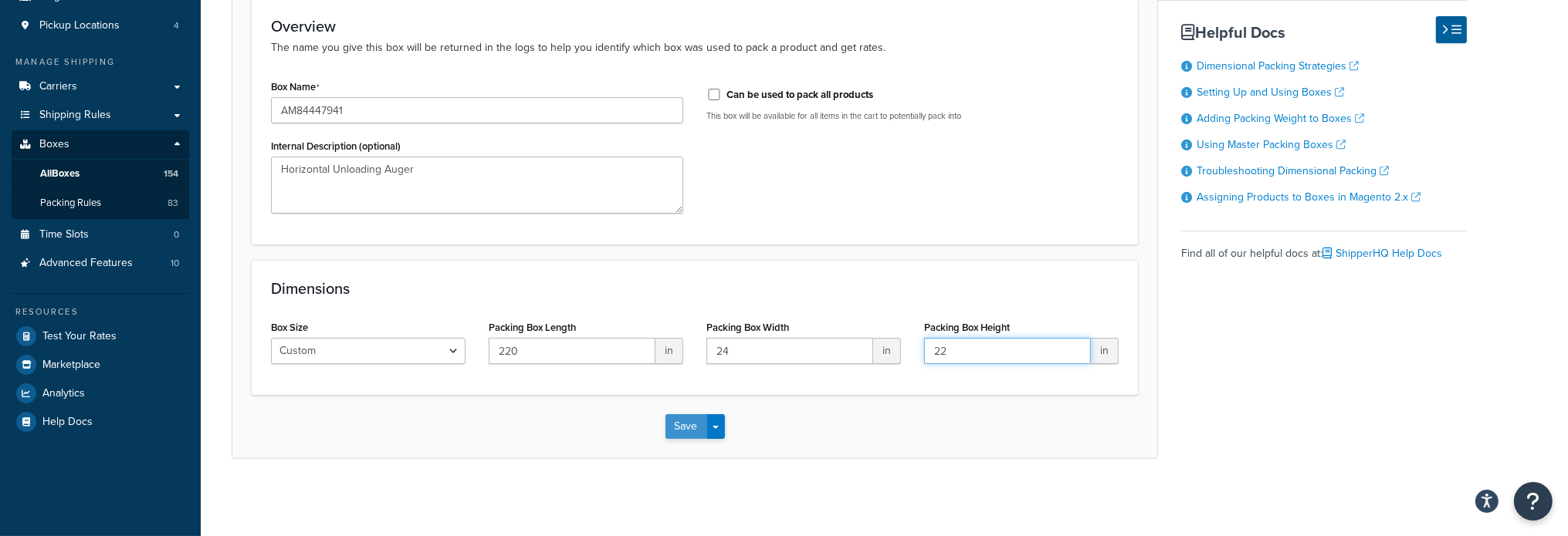
type input "22"
click at [701, 426] on button "Save" at bounding box center [686, 427] width 42 height 25
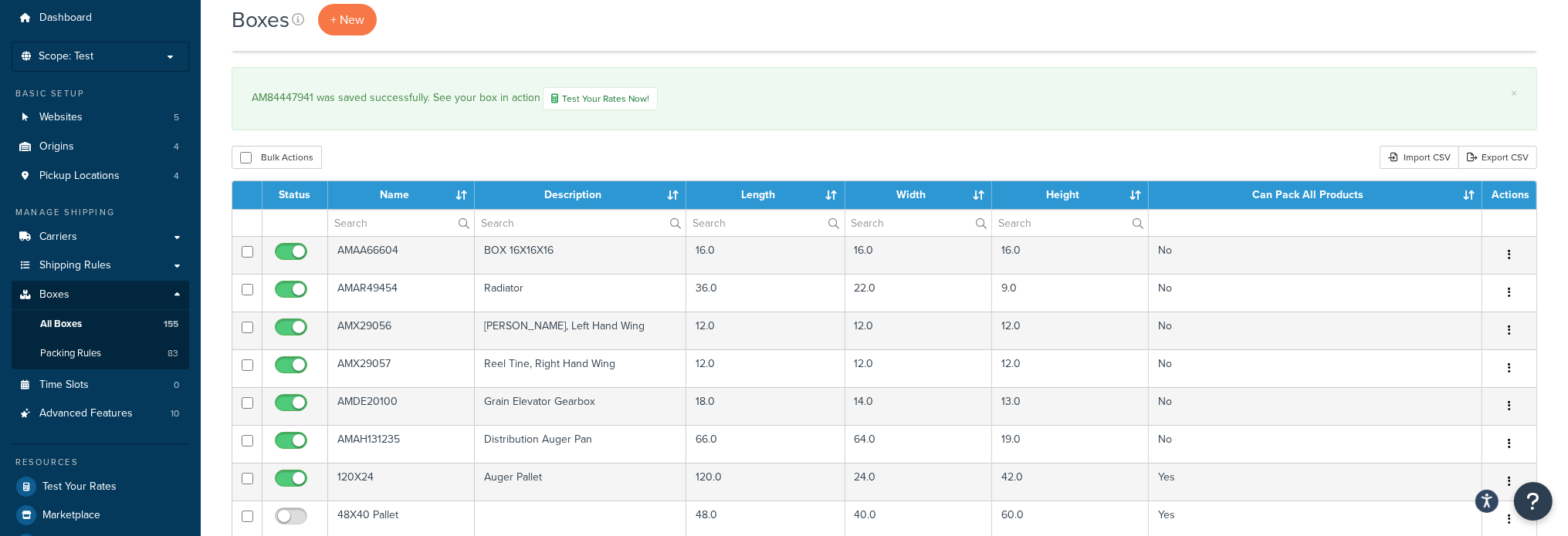
scroll to position [77, 0]
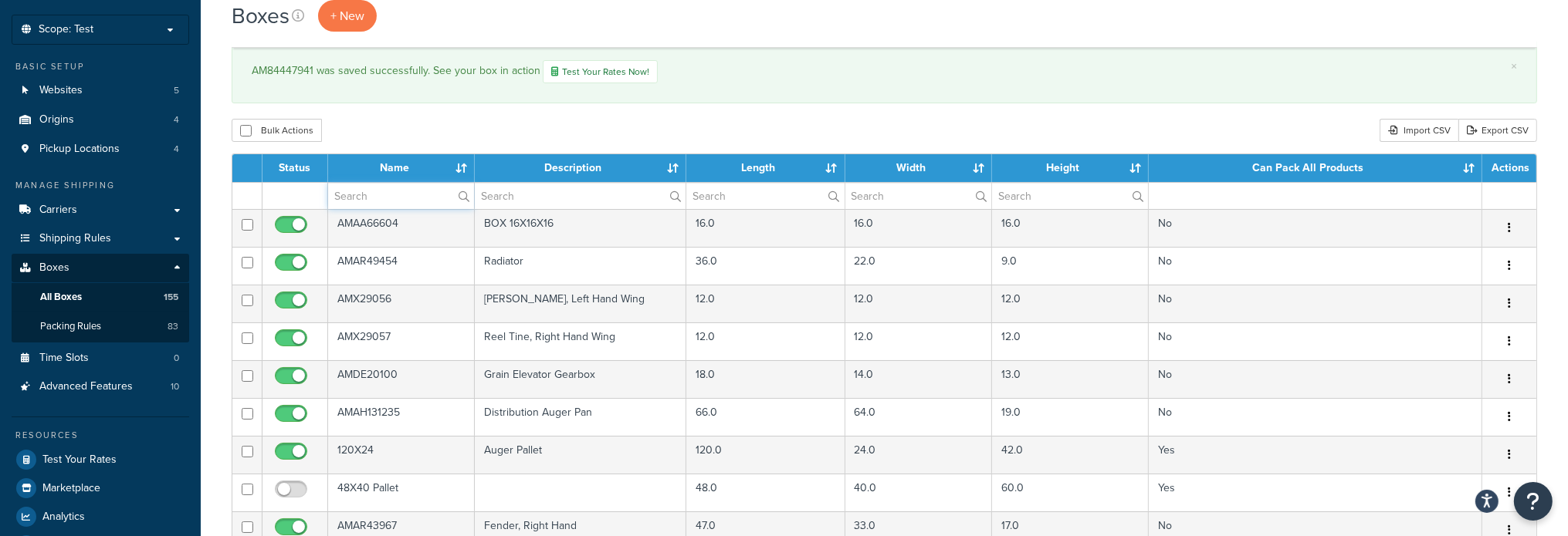
click at [357, 196] on input "text" at bounding box center [401, 196] width 146 height 26
type input "AUGER"
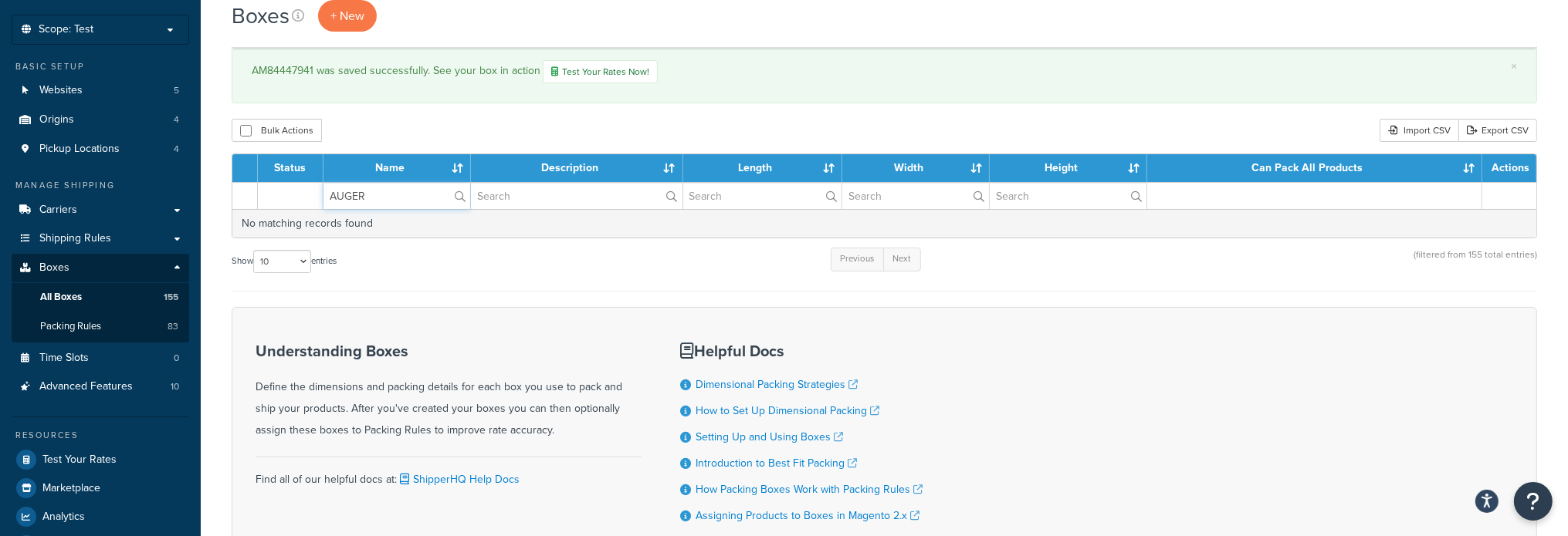
drag, startPoint x: 394, startPoint y: 185, endPoint x: 315, endPoint y: 190, distance: 79.2
click at [315, 190] on tr "AUGER" at bounding box center [884, 195] width 1304 height 27
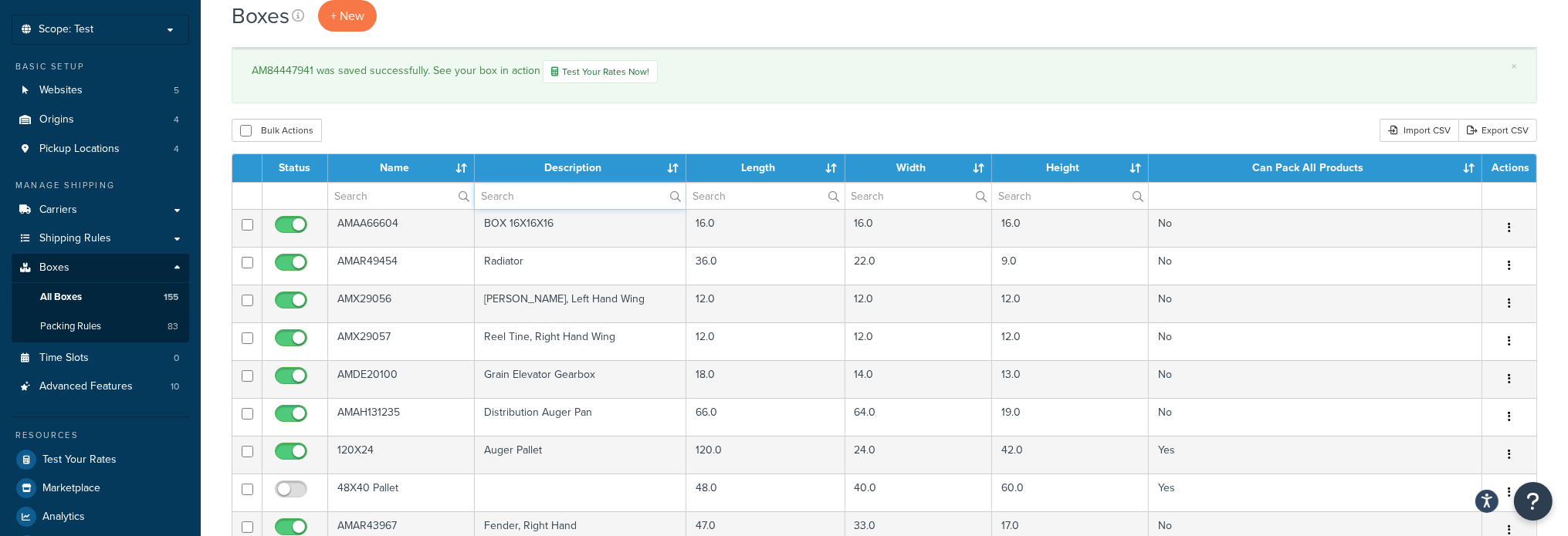
click at [549, 203] on input "text" at bounding box center [580, 196] width 210 height 26
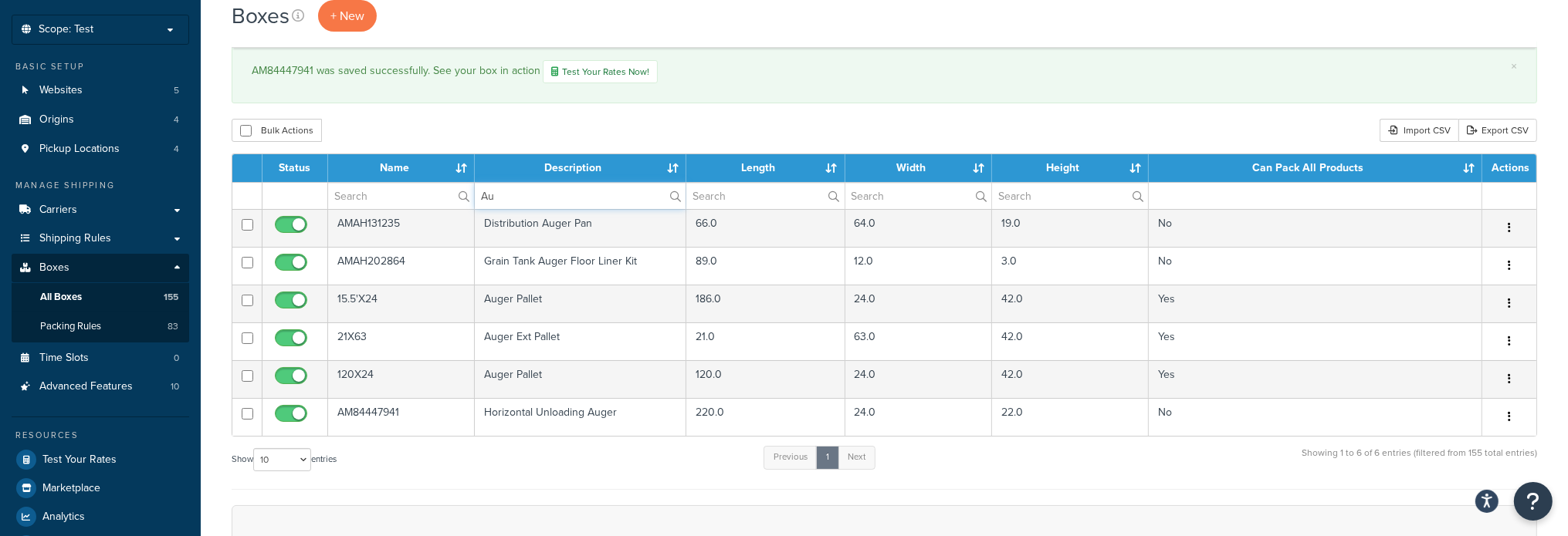
type input "Au"
click at [71, 212] on span "Carriers" at bounding box center [58, 210] width 38 height 13
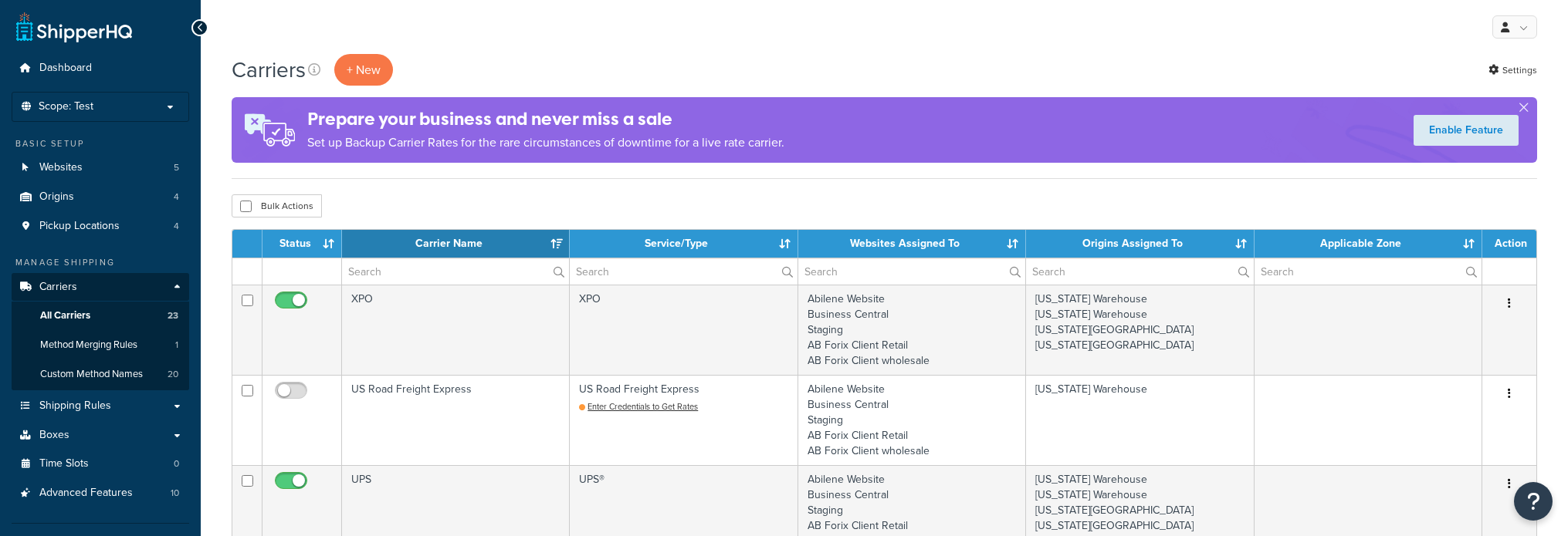
select select "15"
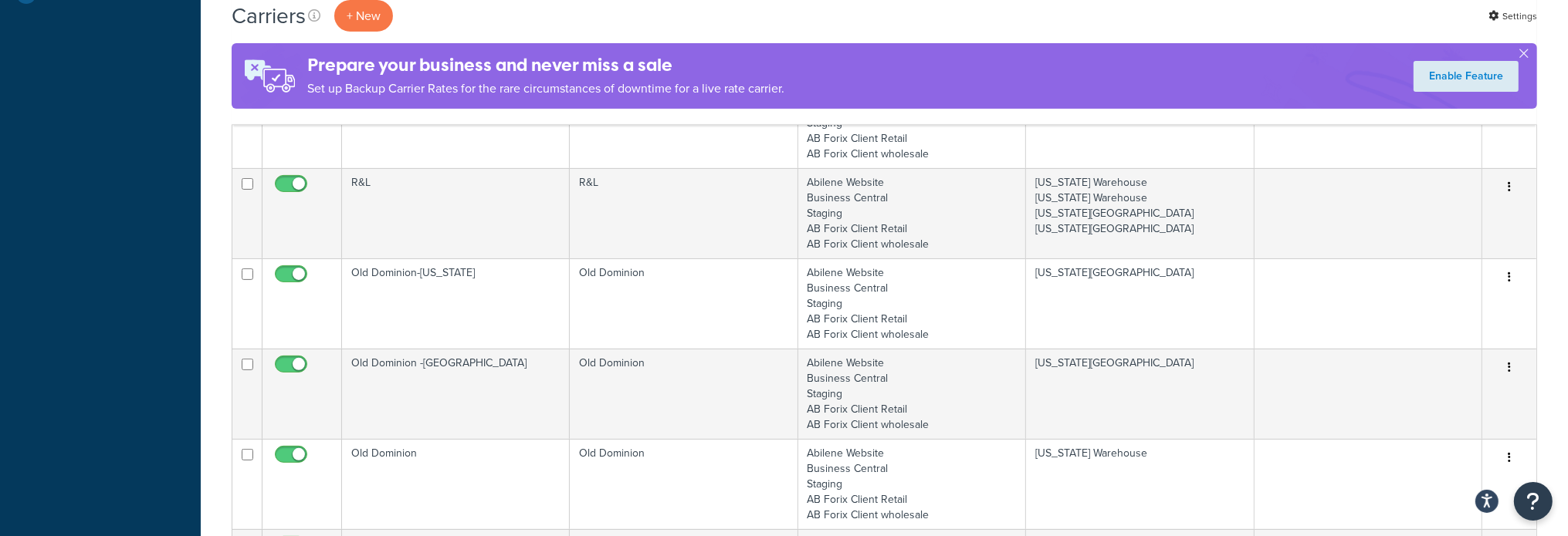
scroll to position [695, 0]
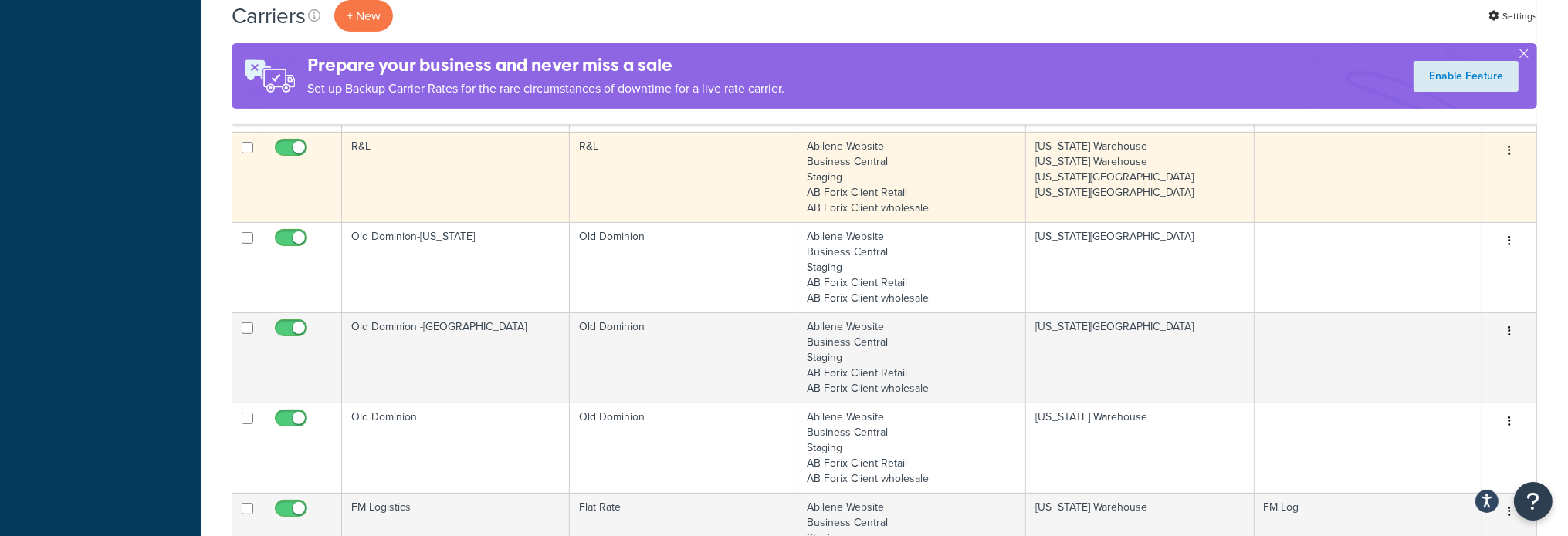
click at [363, 147] on td "R&L" at bounding box center [455, 176] width 228 height 90
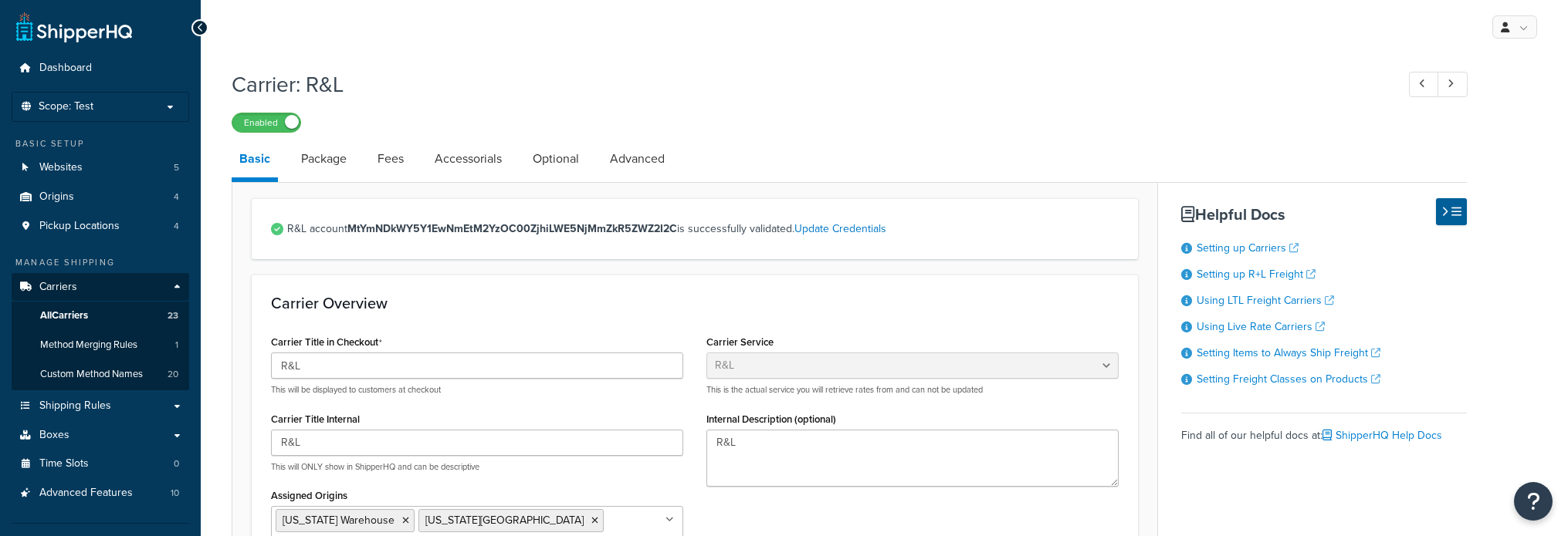
select select "rlFreight"
click at [331, 161] on link "Package" at bounding box center [324, 159] width 61 height 37
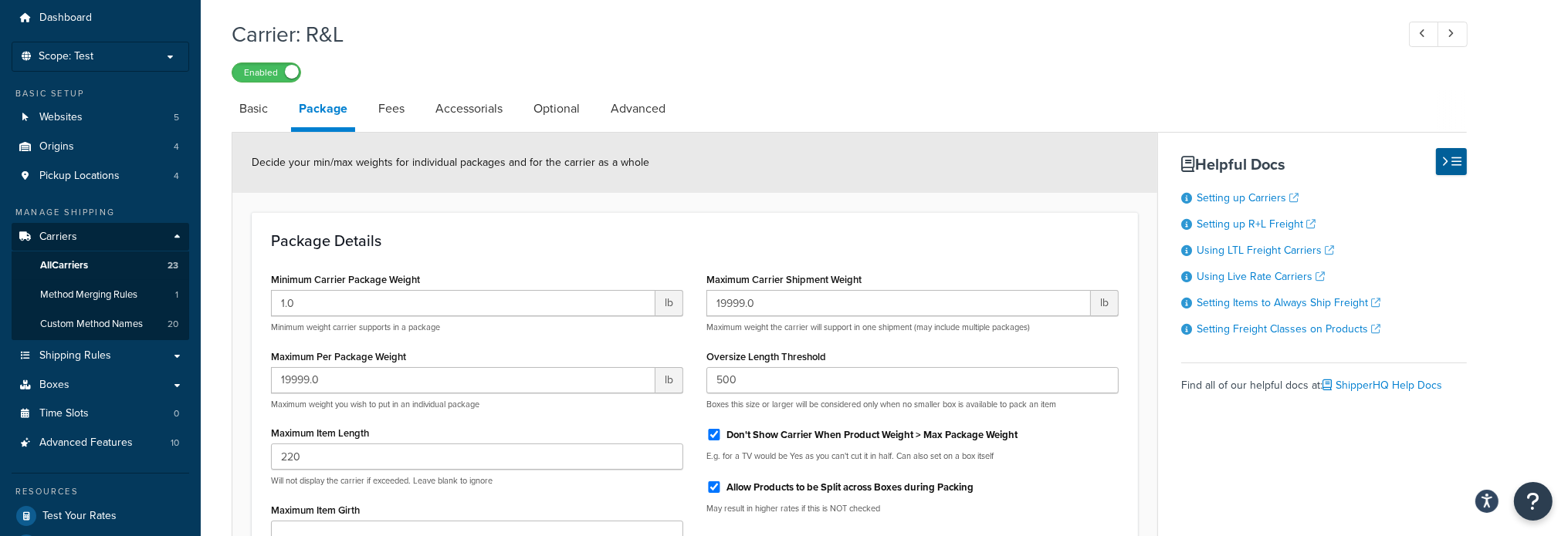
scroll to position [77, 0]
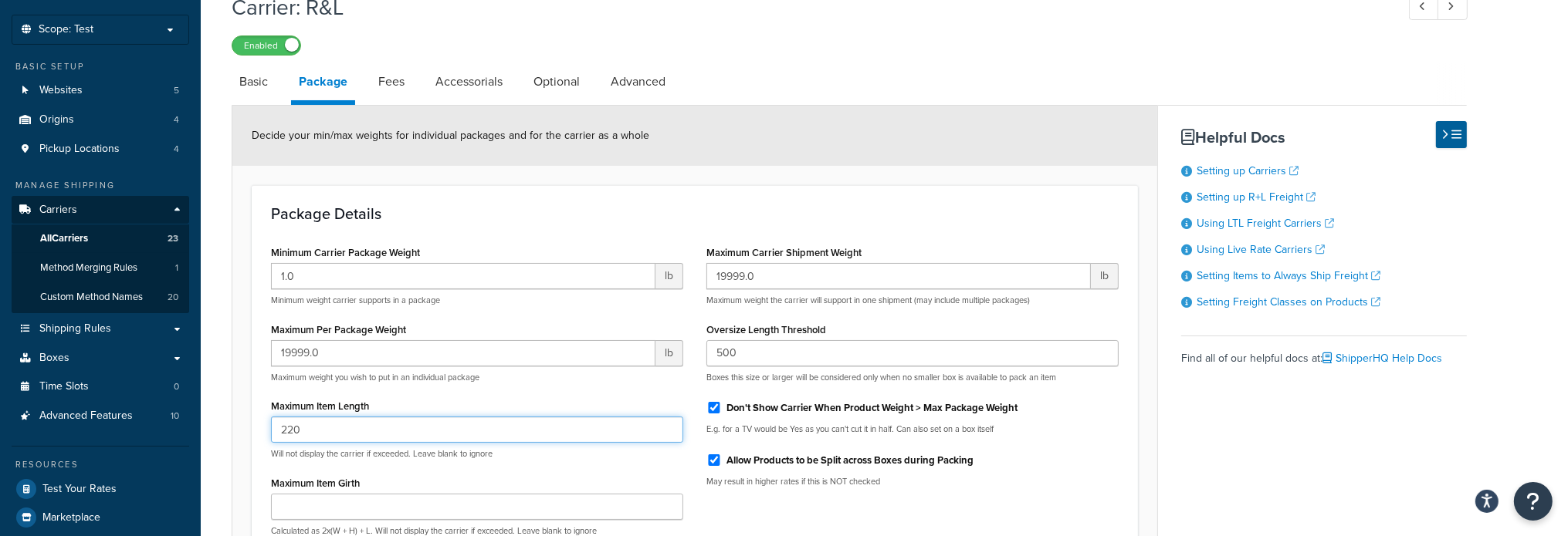
click at [350, 422] on input "220" at bounding box center [477, 430] width 412 height 26
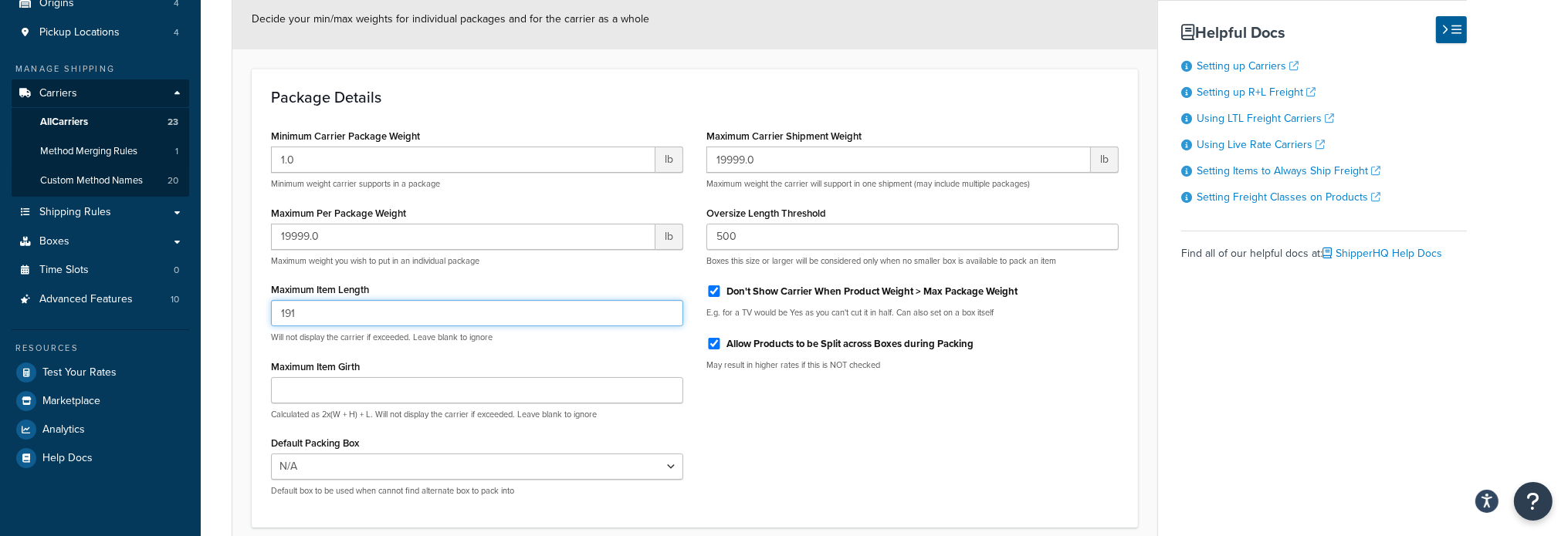
scroll to position [327, 0]
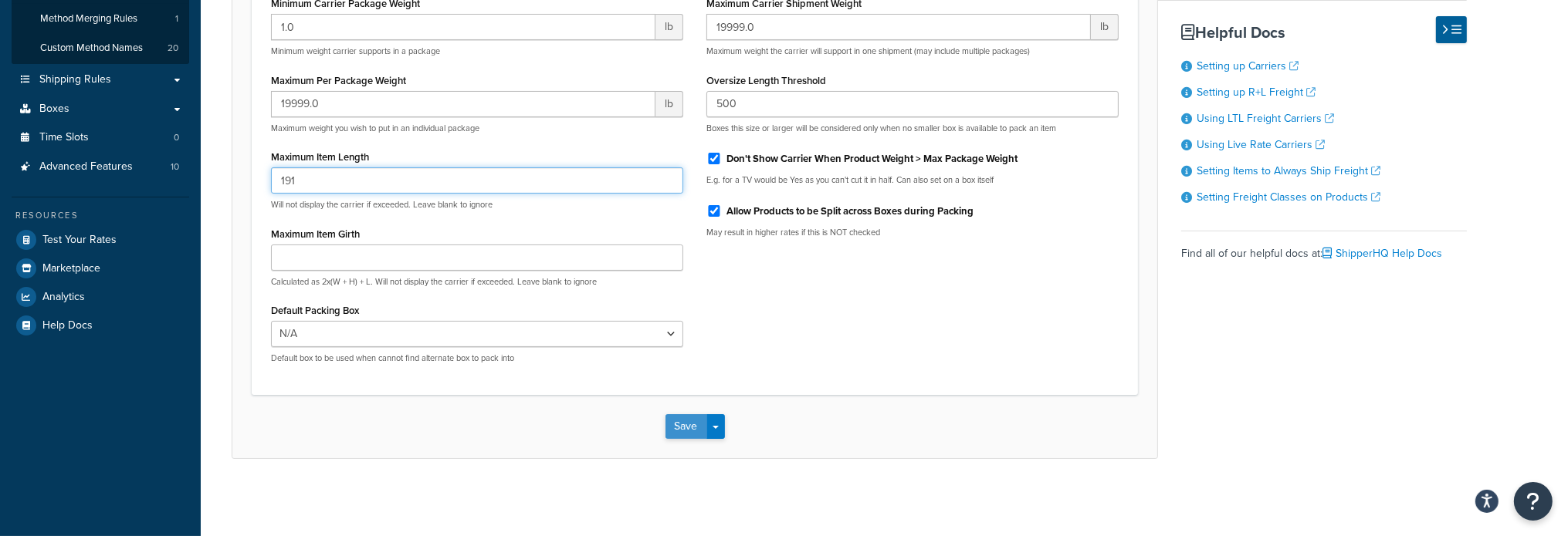
type input "191"
click at [681, 422] on button "Save" at bounding box center [686, 427] width 42 height 25
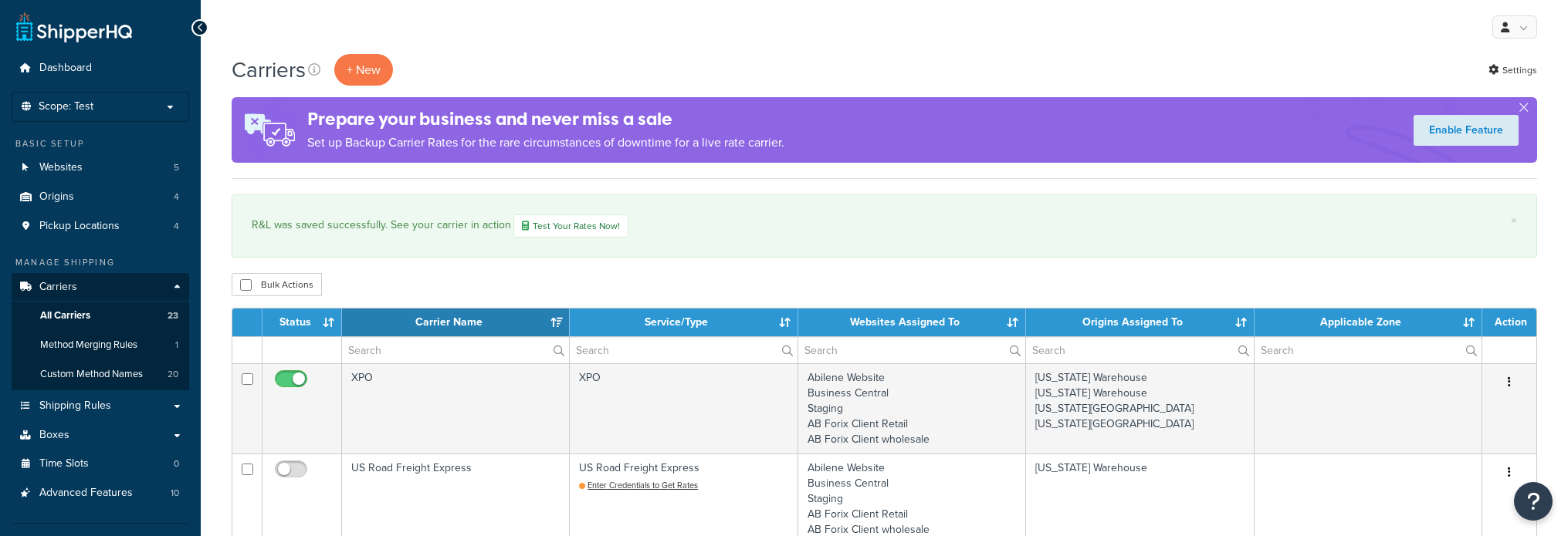
select select "15"
